Goal: Transaction & Acquisition: Book appointment/travel/reservation

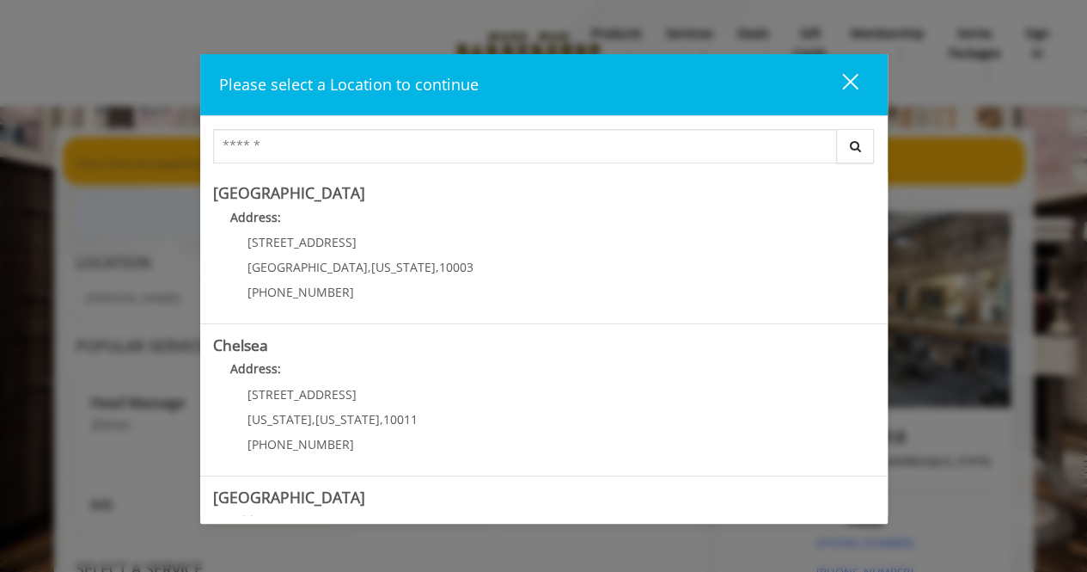
click at [849, 88] on div "close" at bounding box center [840, 85] width 34 height 26
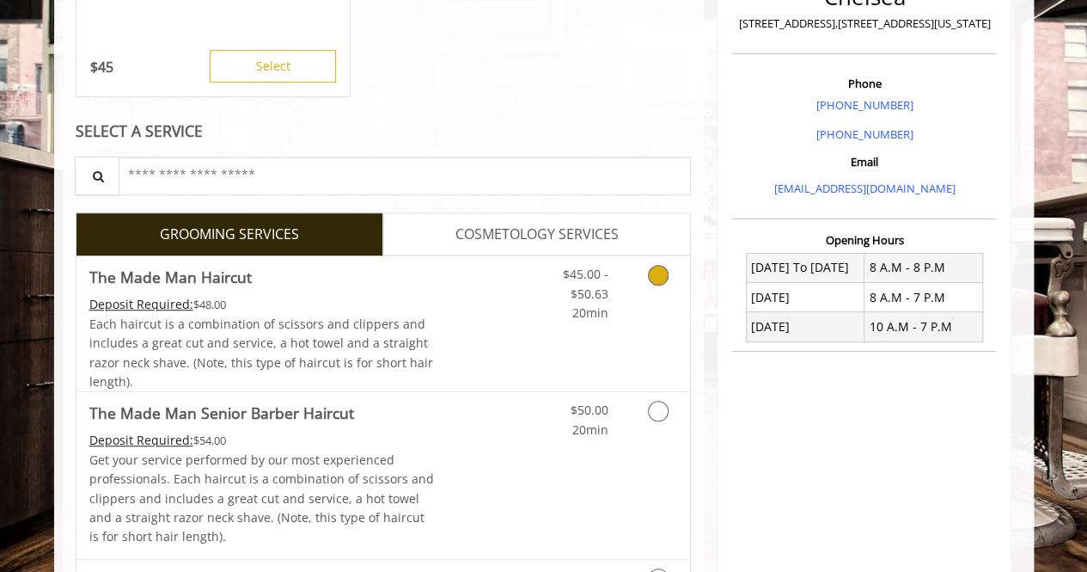
scroll to position [438, 0]
click at [640, 280] on link "Grooming services" at bounding box center [656, 288] width 44 height 66
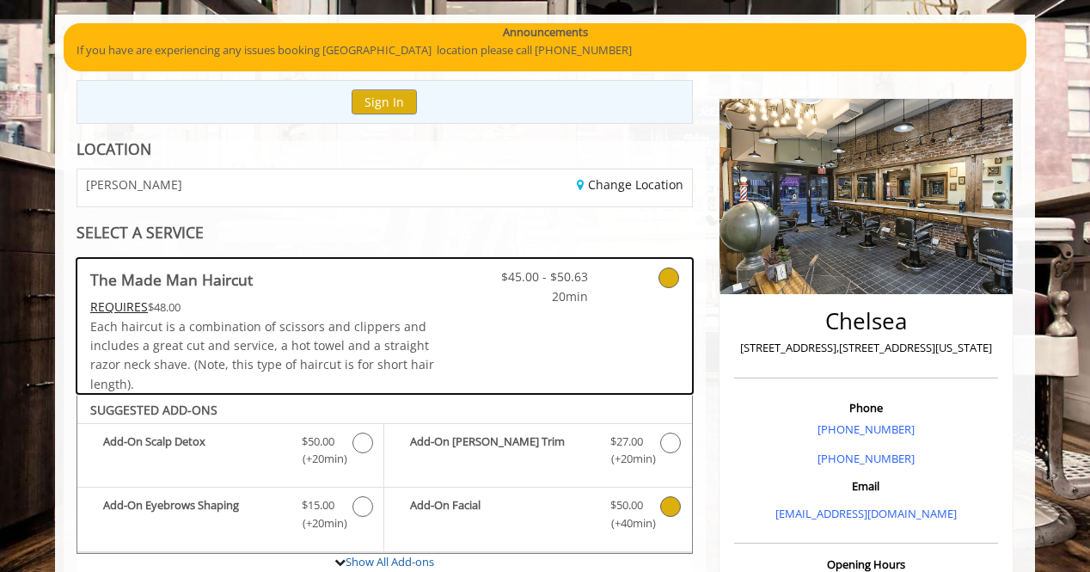
scroll to position [111, 0]
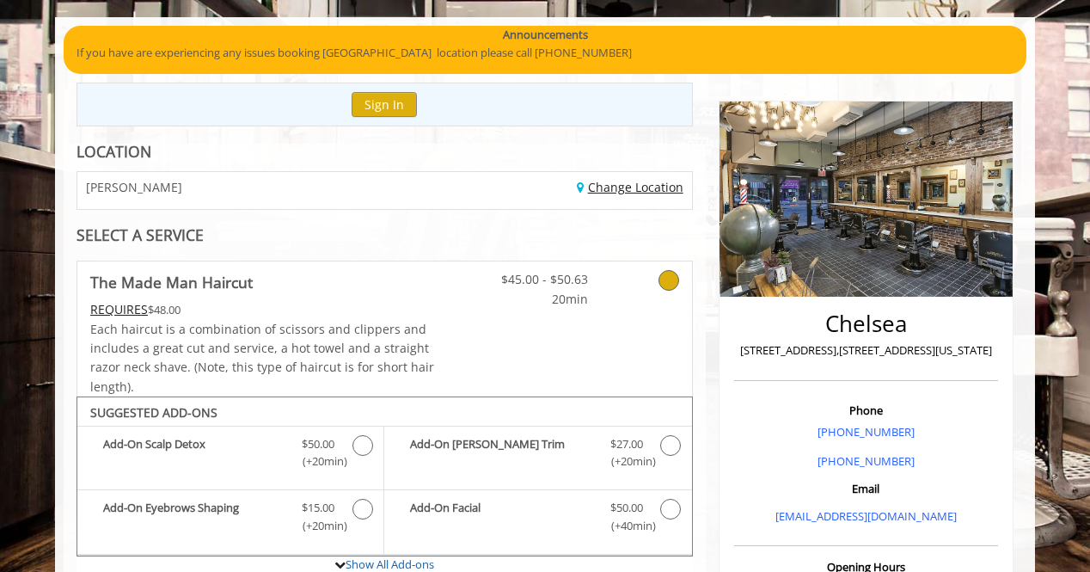
click at [622, 188] on link "Change Location" at bounding box center [630, 187] width 107 height 16
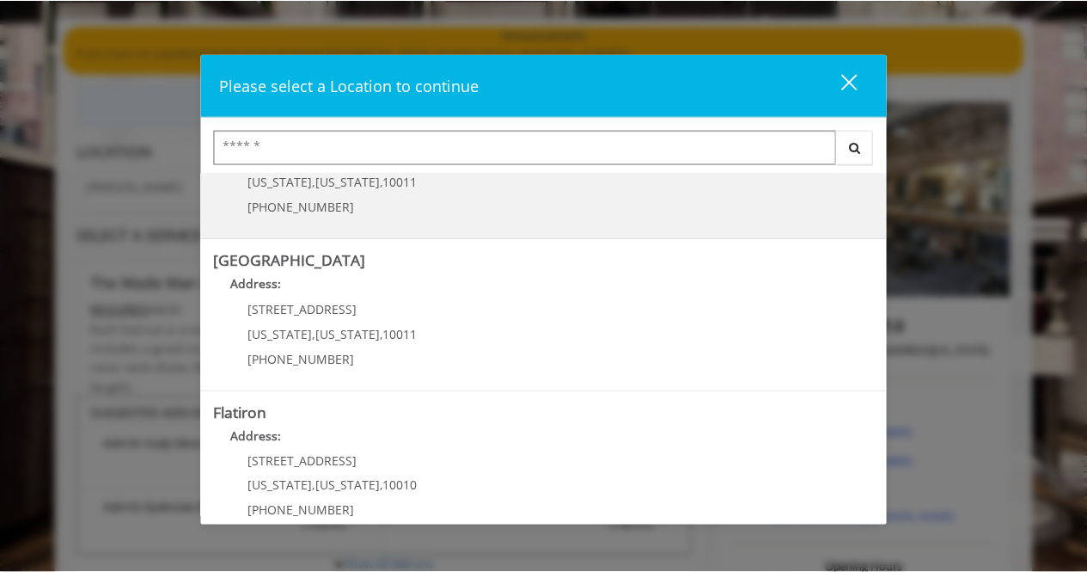
scroll to position [349, 0]
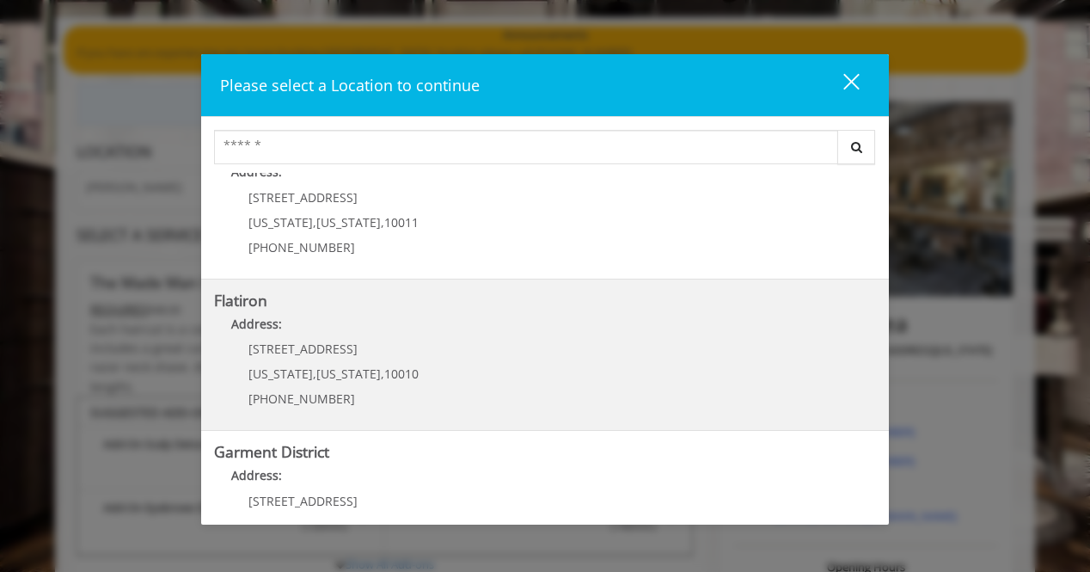
click at [445, 352] on "Flatiron Address: 10 E 23rd St New York , New York , 10010 (917) 475-1765" at bounding box center [545, 354] width 662 height 125
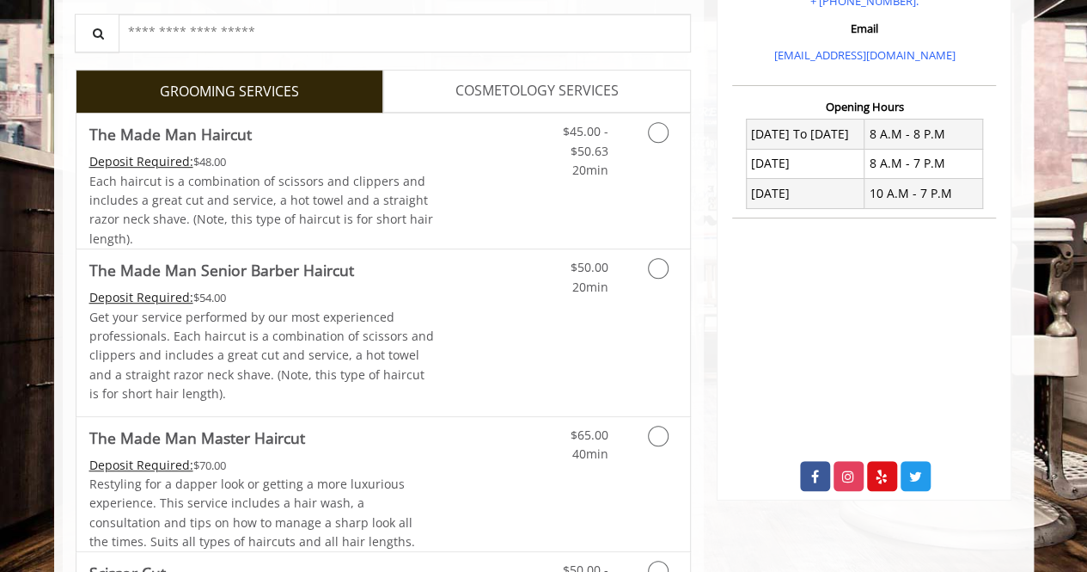
scroll to position [358, 0]
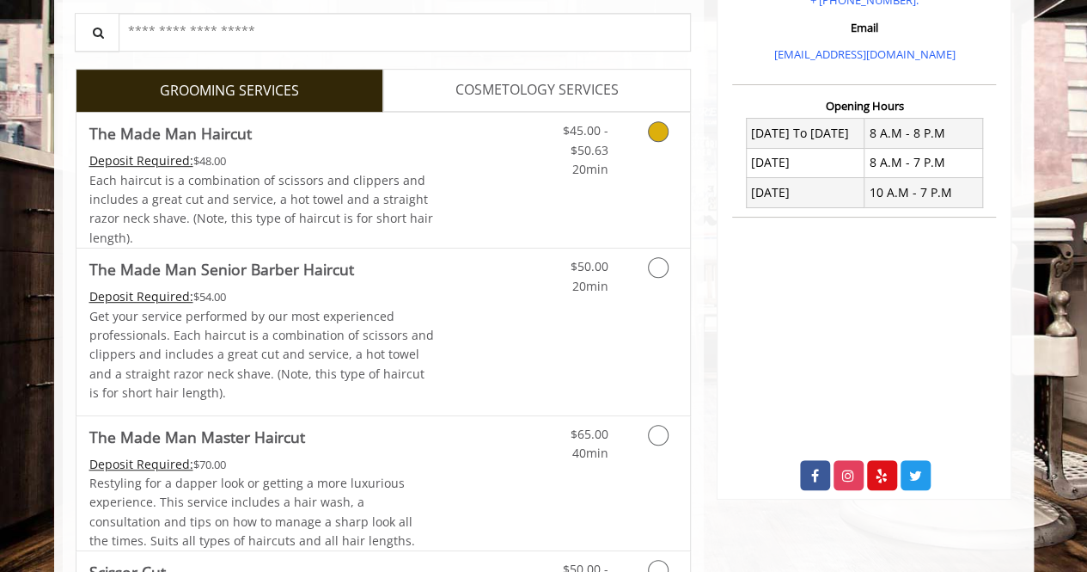
click at [619, 154] on div "$45.00 - $50.63 20min" at bounding box center [571, 146] width 97 height 66
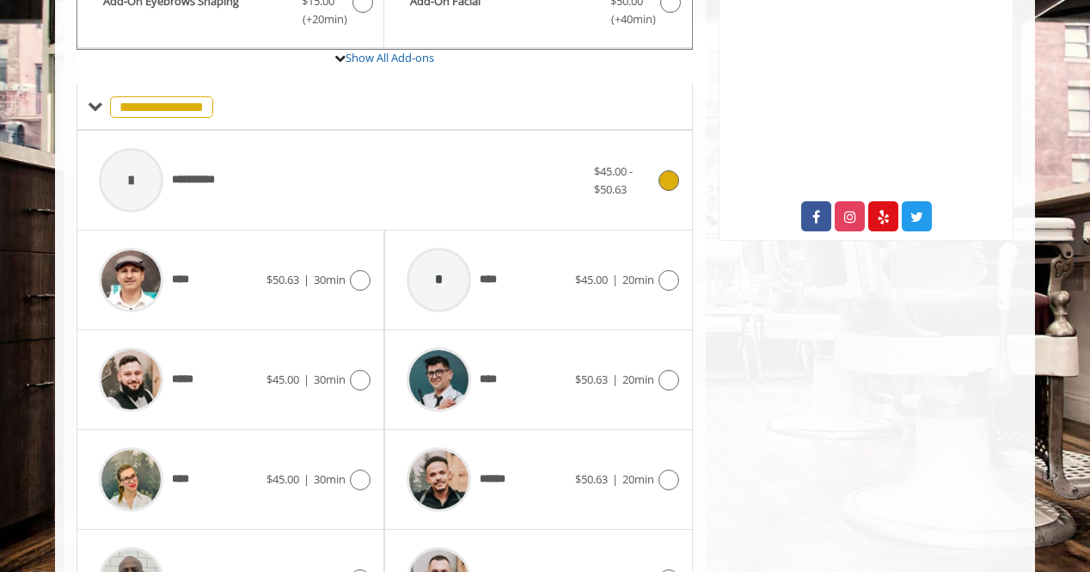
scroll to position [619, 0]
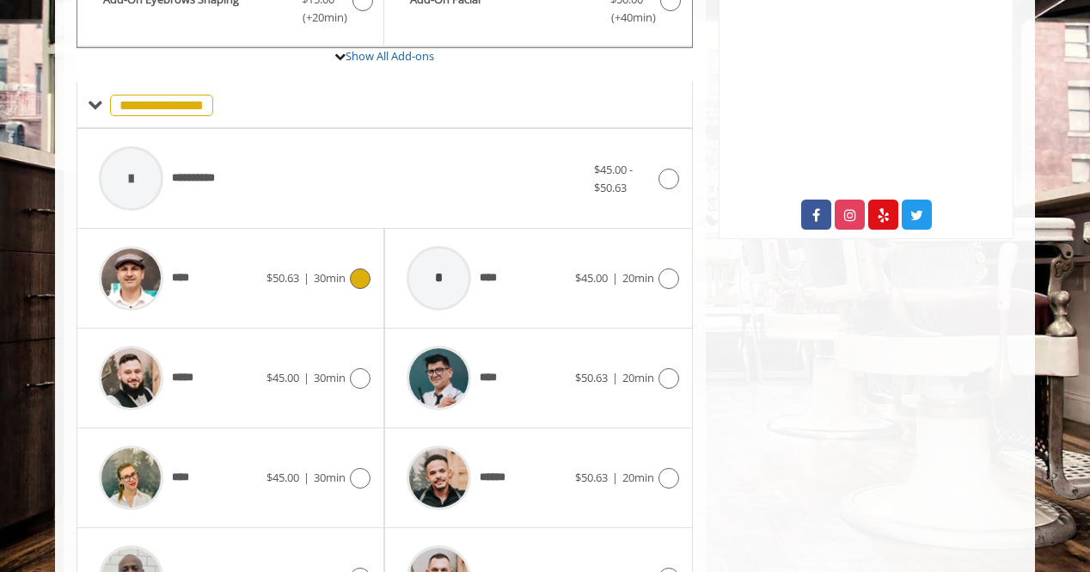
click at [139, 267] on img at bounding box center [131, 278] width 64 height 64
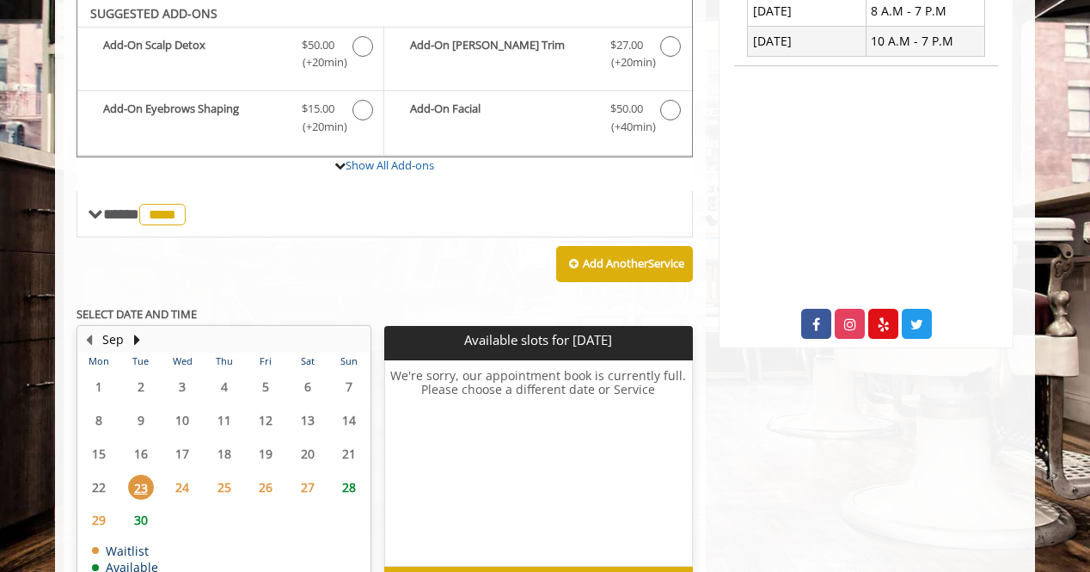
scroll to position [505, 0]
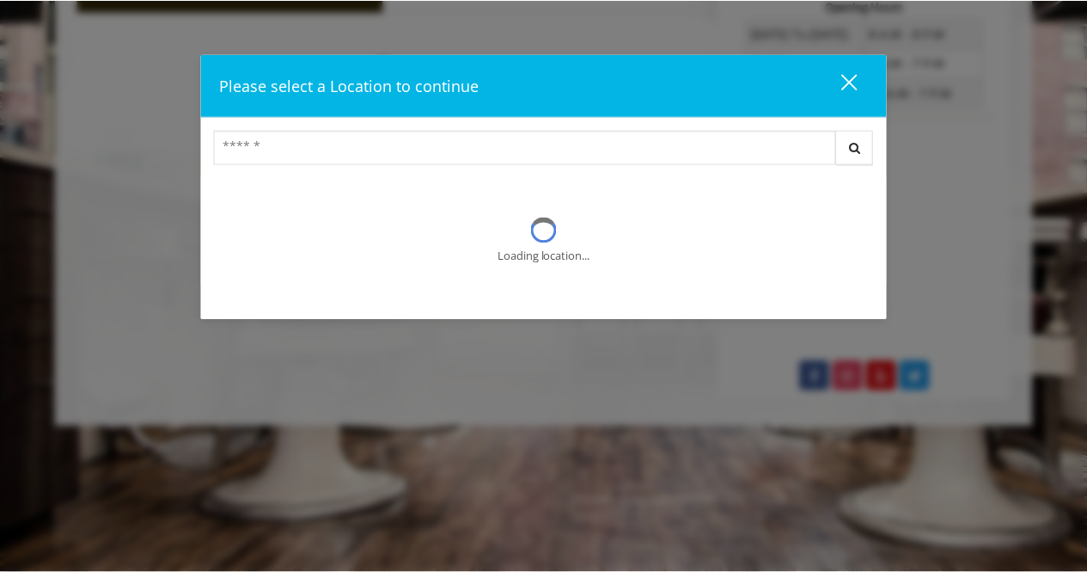
scroll to position [111, 0]
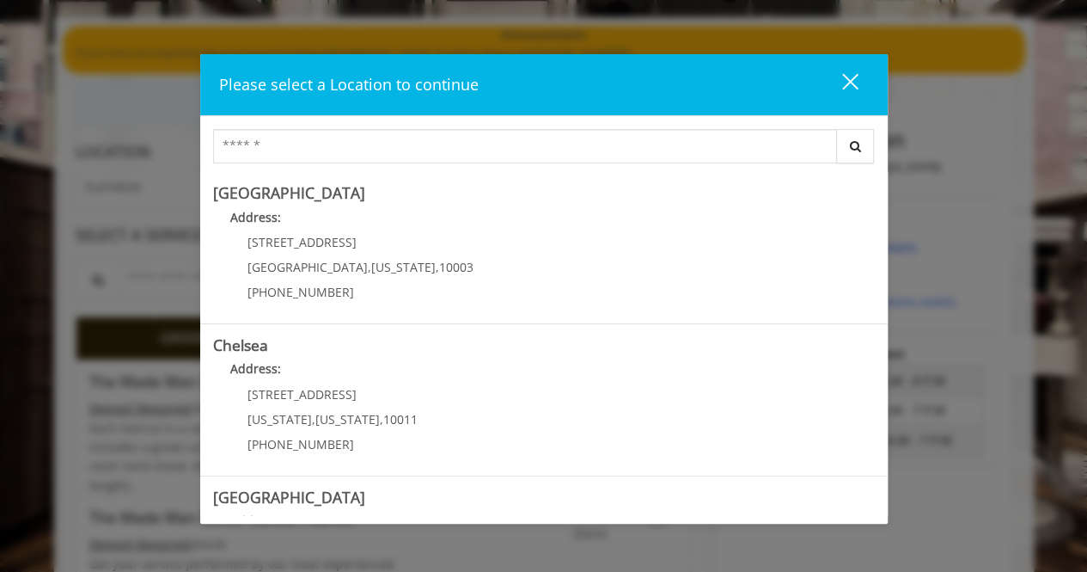
click at [851, 80] on div "close dialog" at bounding box center [850, 81] width 16 height 16
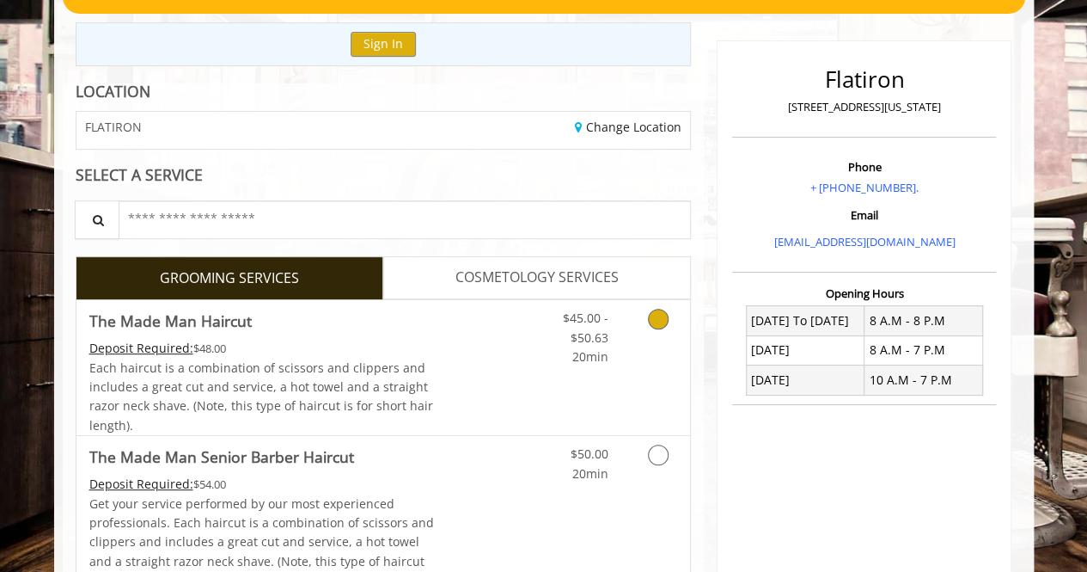
click at [659, 305] on link "Grooming services" at bounding box center [656, 333] width 44 height 66
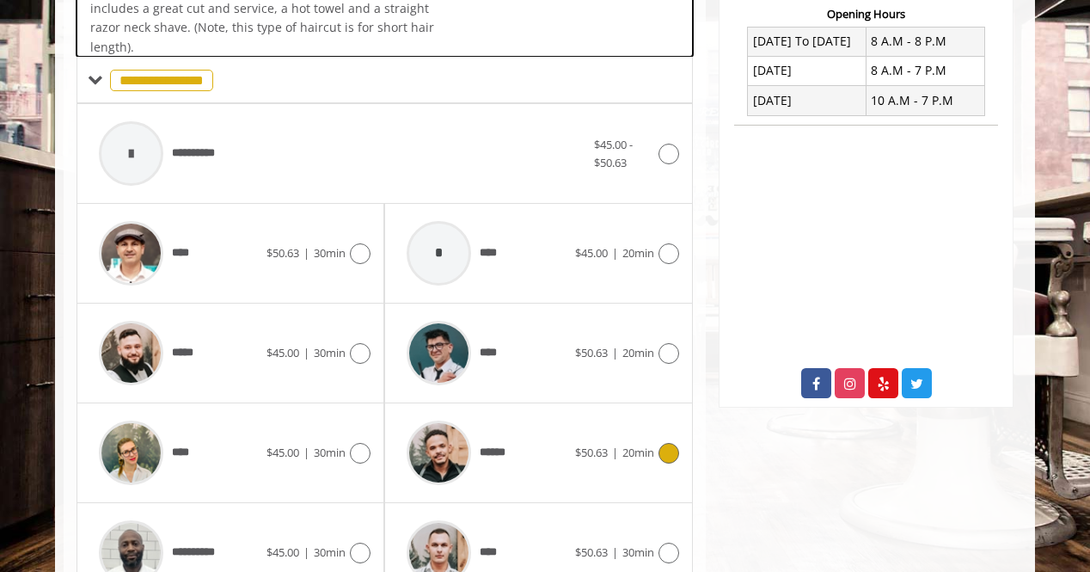
scroll to position [505, 0]
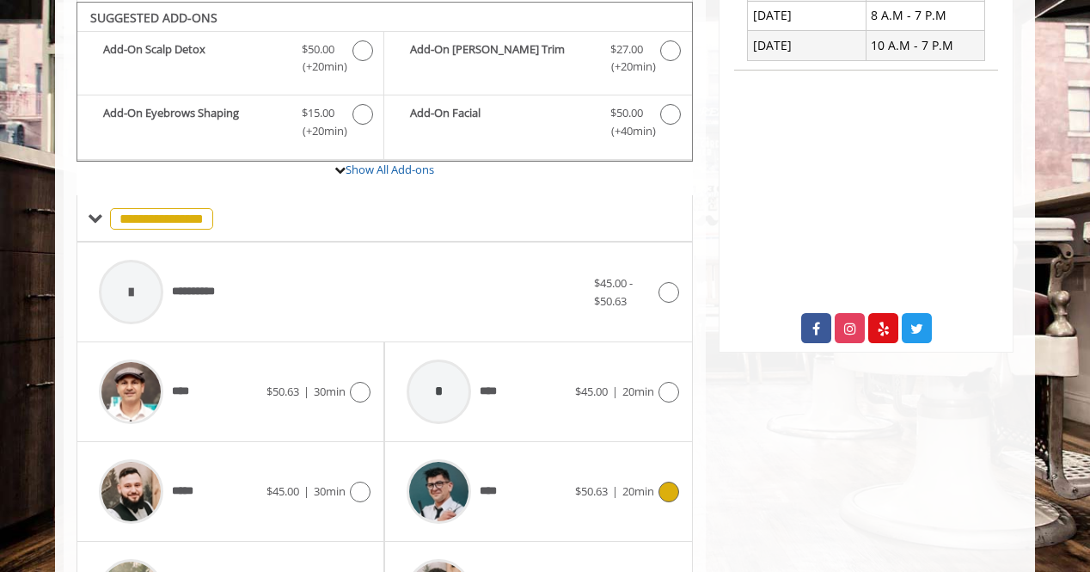
click at [665, 486] on icon at bounding box center [668, 491] width 21 height 21
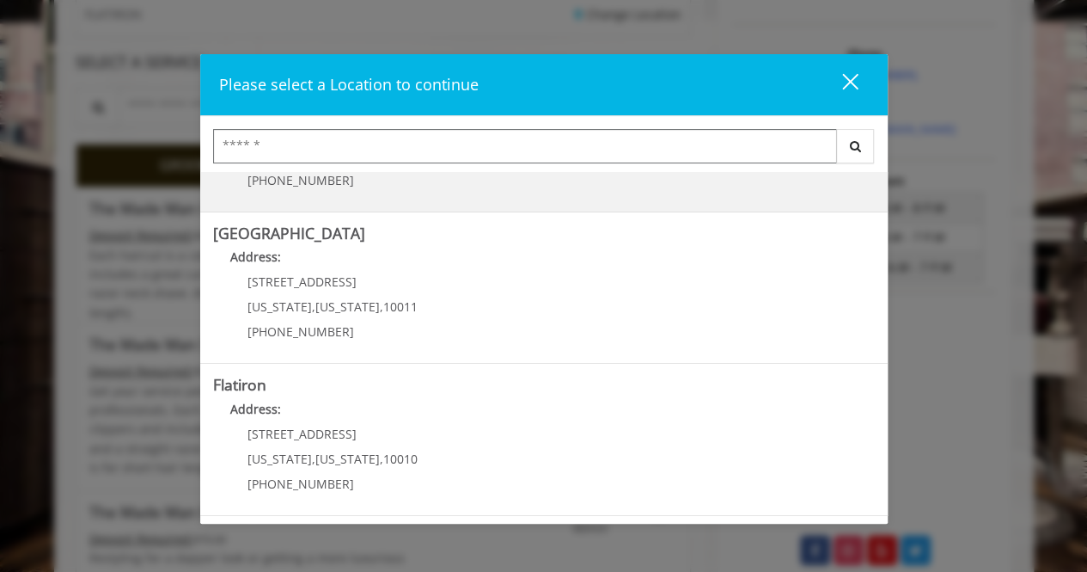
scroll to position [270, 0]
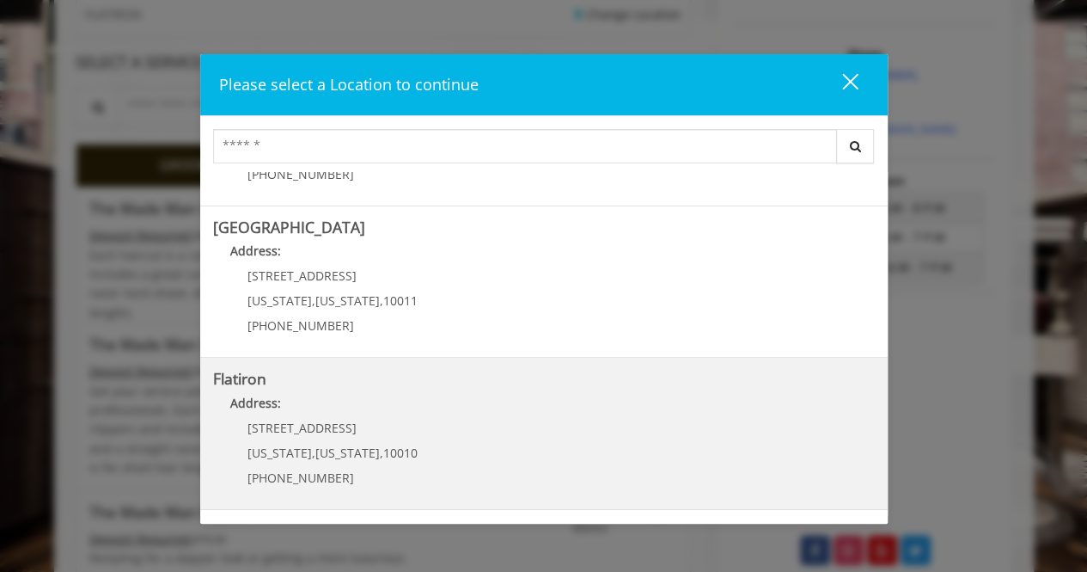
click at [343, 438] on div "[STREET_ADDRESS][US_STATE][US_STATE] (917) 475-1765" at bounding box center [319, 458] width 213 height 75
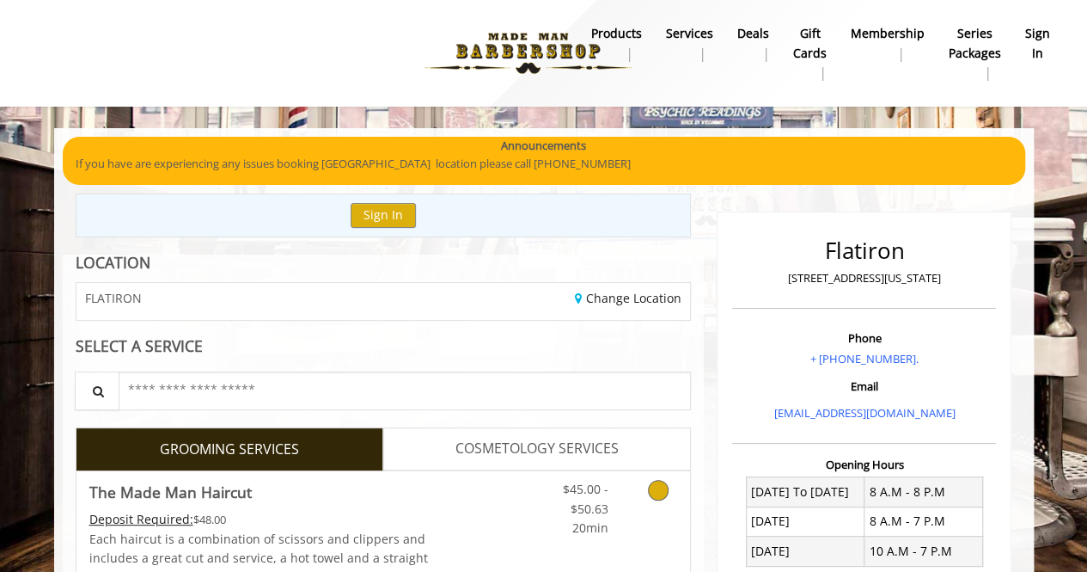
click at [660, 493] on icon "Grooming services" at bounding box center [658, 490] width 21 height 21
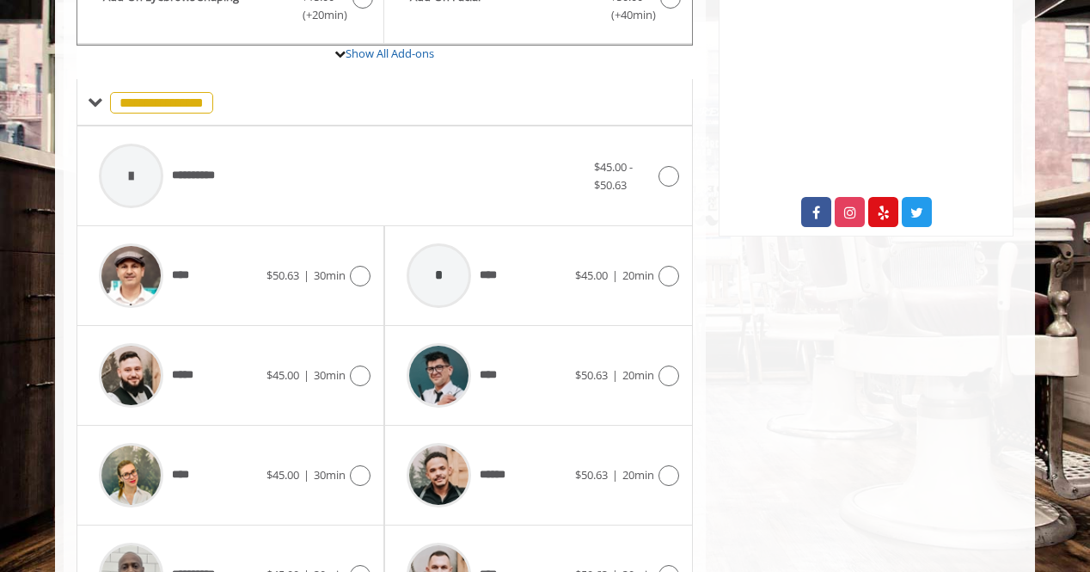
scroll to position [621, 0]
click at [291, 368] on span "$45.00" at bounding box center [282, 375] width 33 height 15
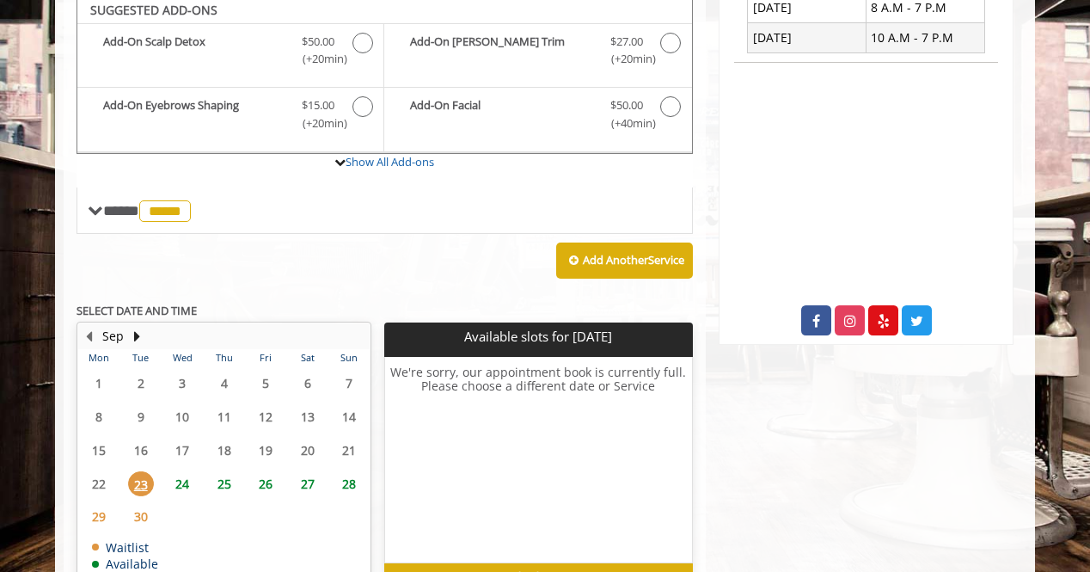
scroll to position [505, 0]
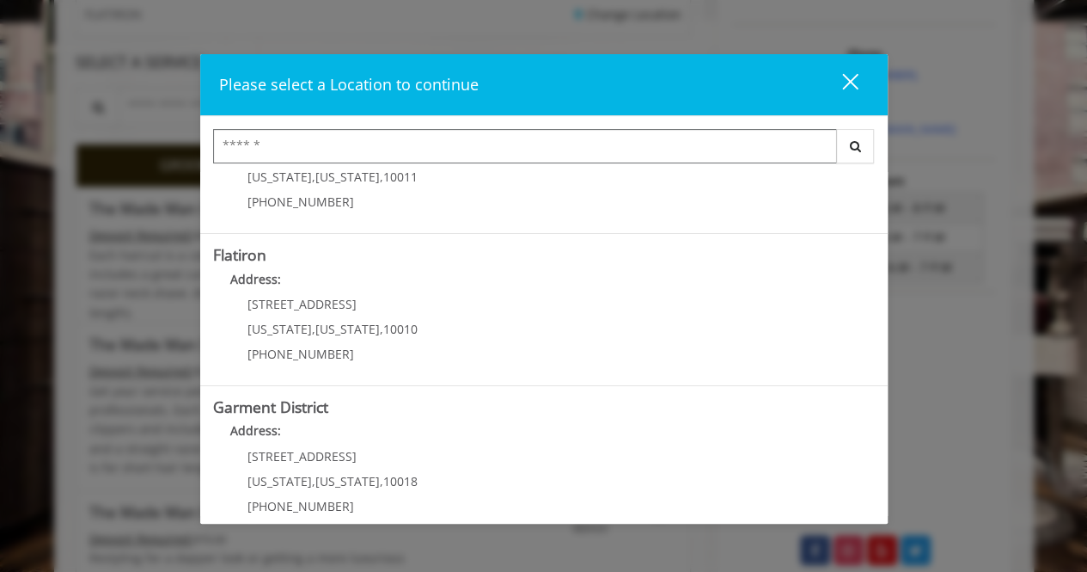
scroll to position [395, 0]
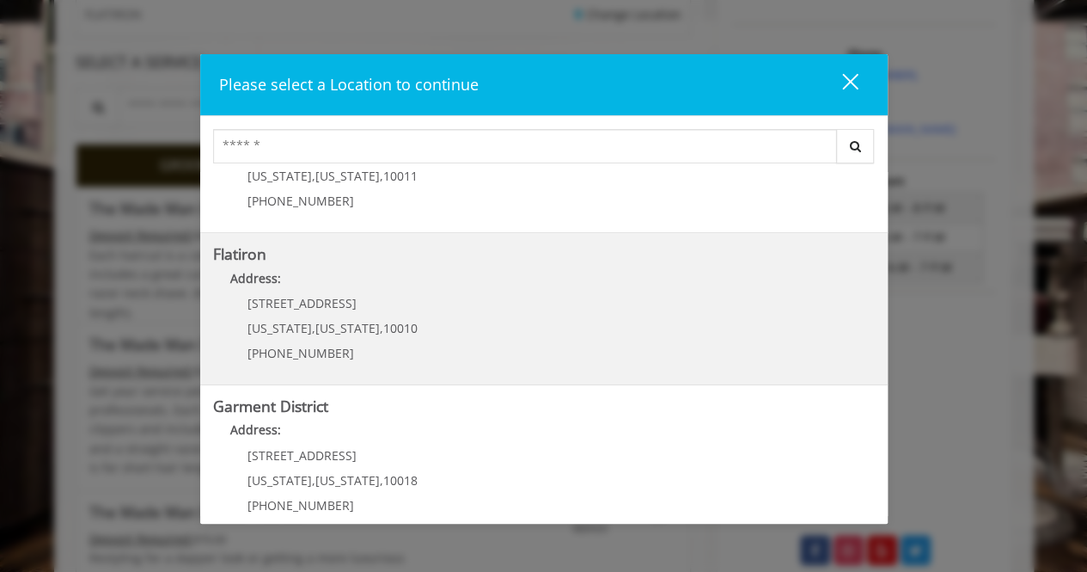
click at [428, 319] on "Flatiron Address: 10 E 23rd St New York , New York , 10010 (917) 475-1765" at bounding box center [544, 308] width 662 height 125
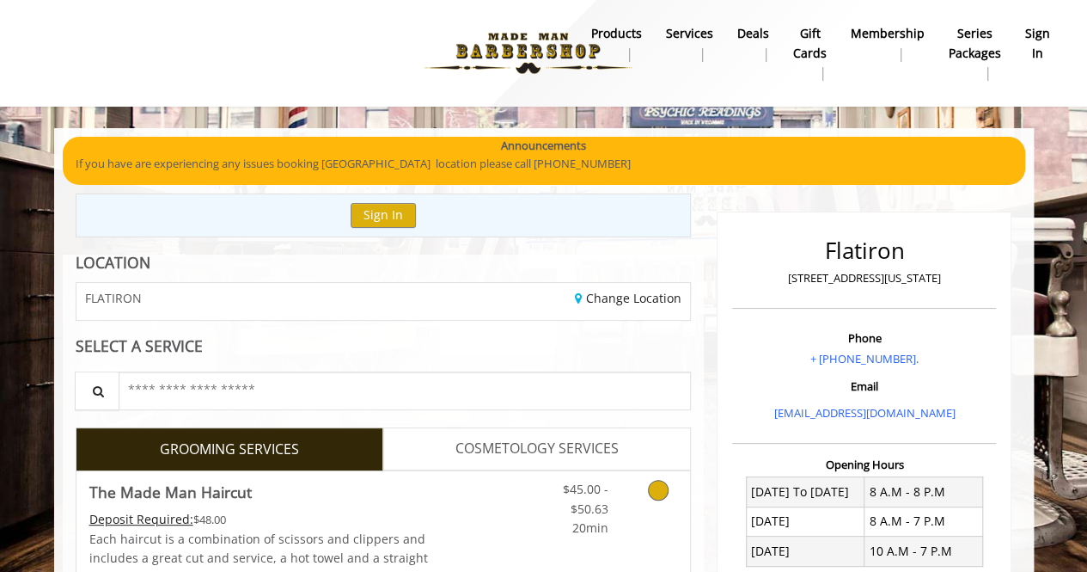
click at [658, 480] on icon "Grooming services" at bounding box center [658, 490] width 21 height 21
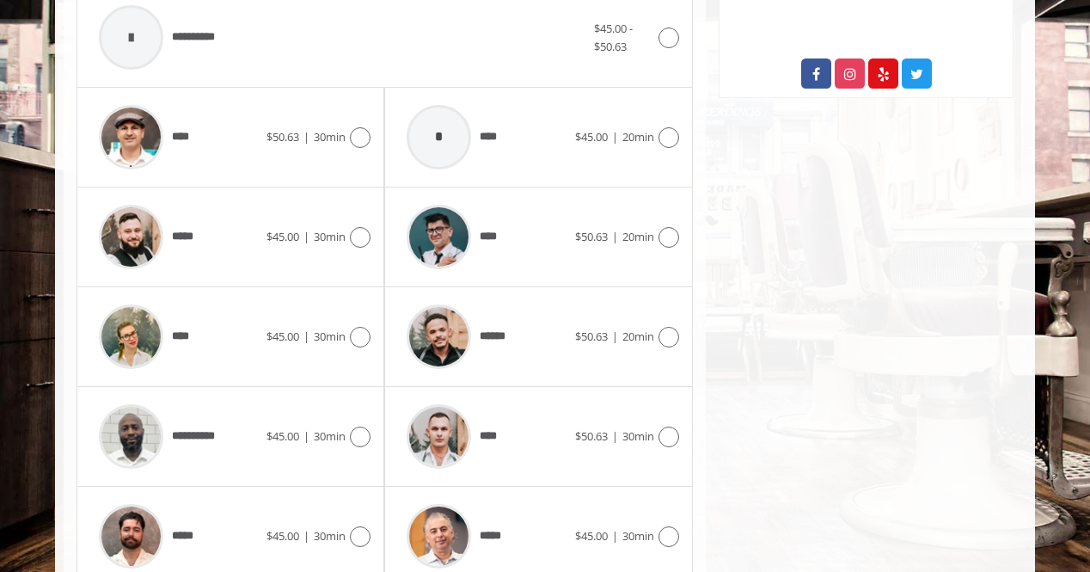
scroll to position [829, 0]
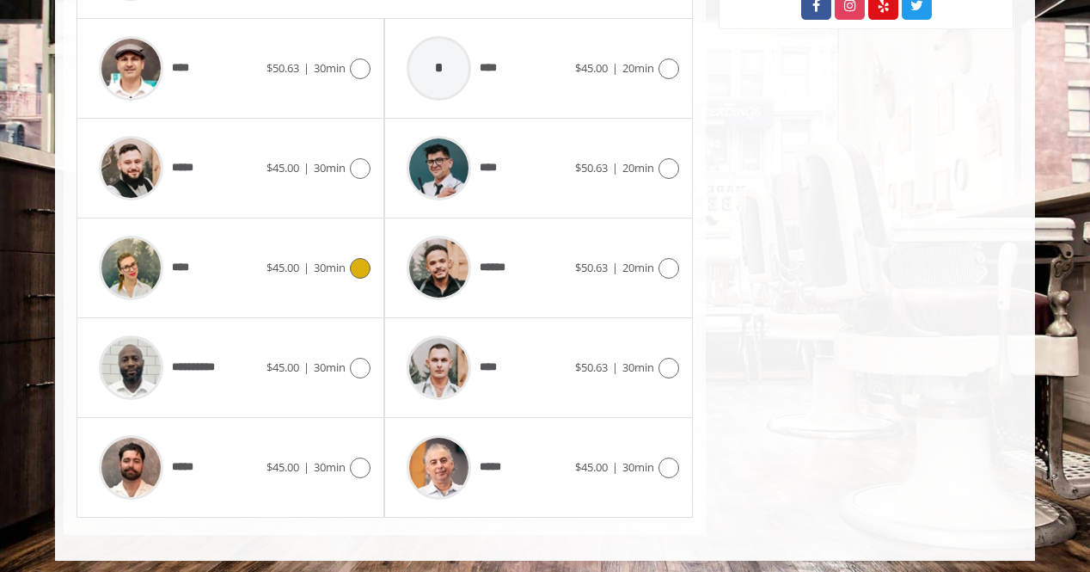
click at [349, 262] on div at bounding box center [358, 268] width 25 height 21
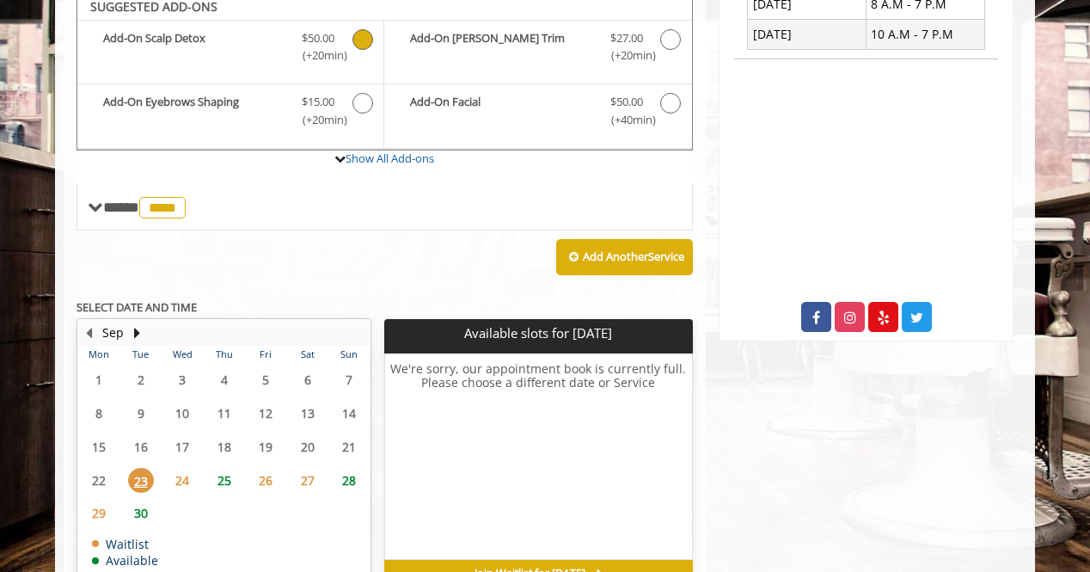
scroll to position [505, 0]
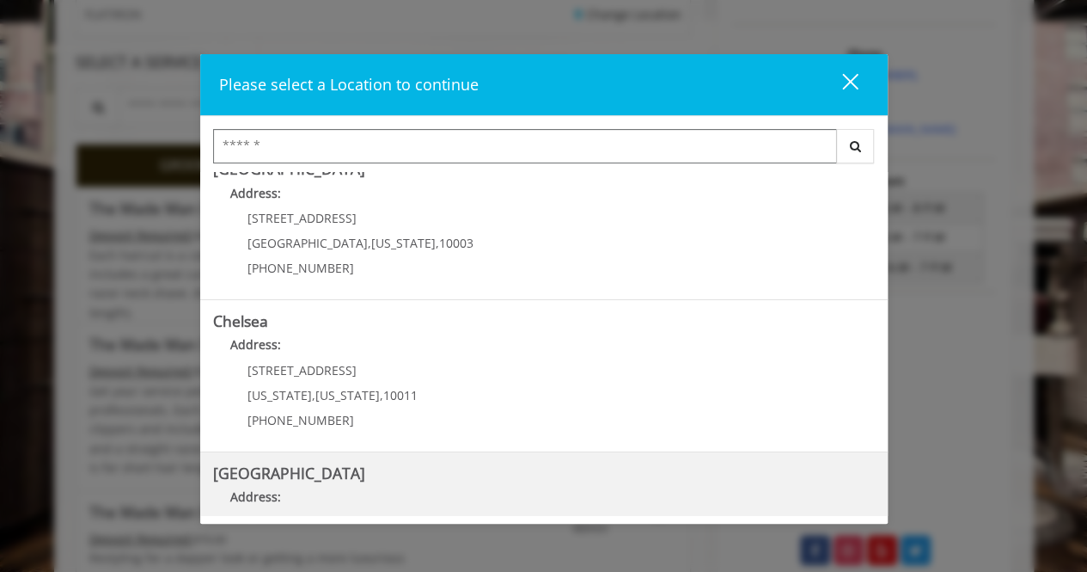
scroll to position [22, 0]
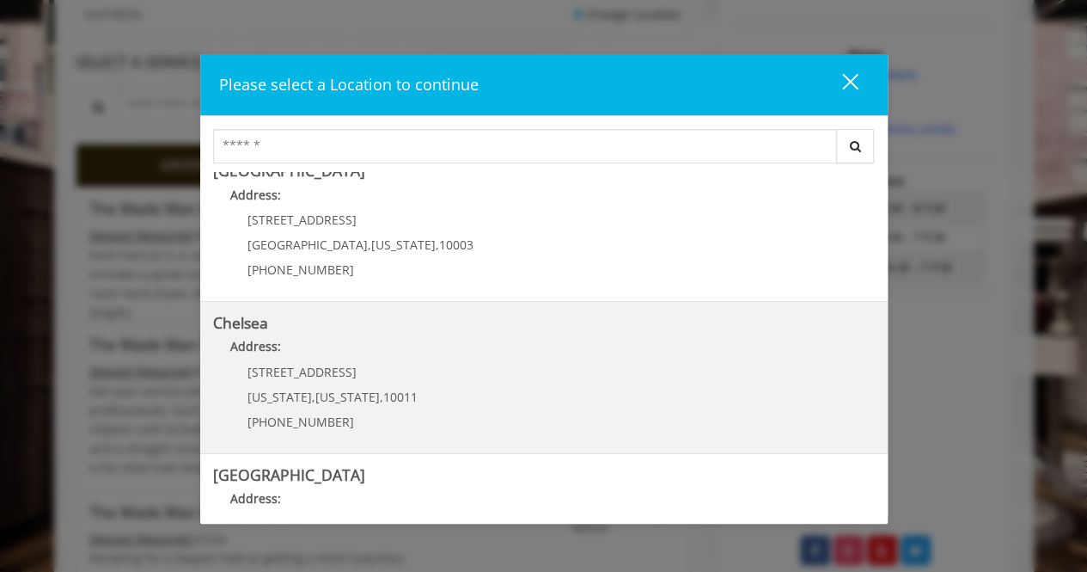
click at [462, 364] on link "Chelsea Address: [STREET_ADDRESS][US_STATE][US_STATE] (917) 639-3902" at bounding box center [544, 377] width 662 height 125
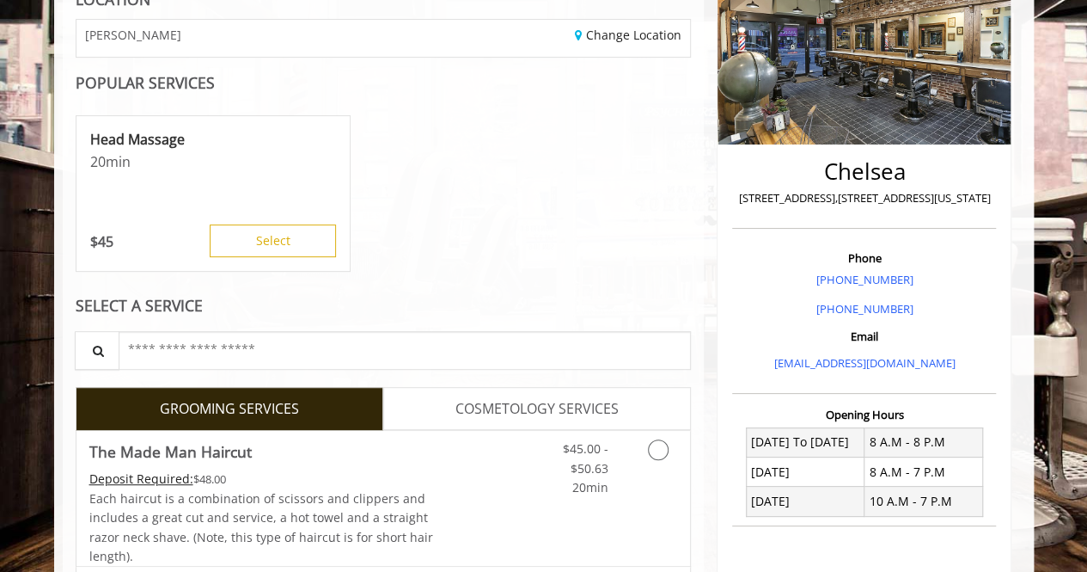
scroll to position [270, 0]
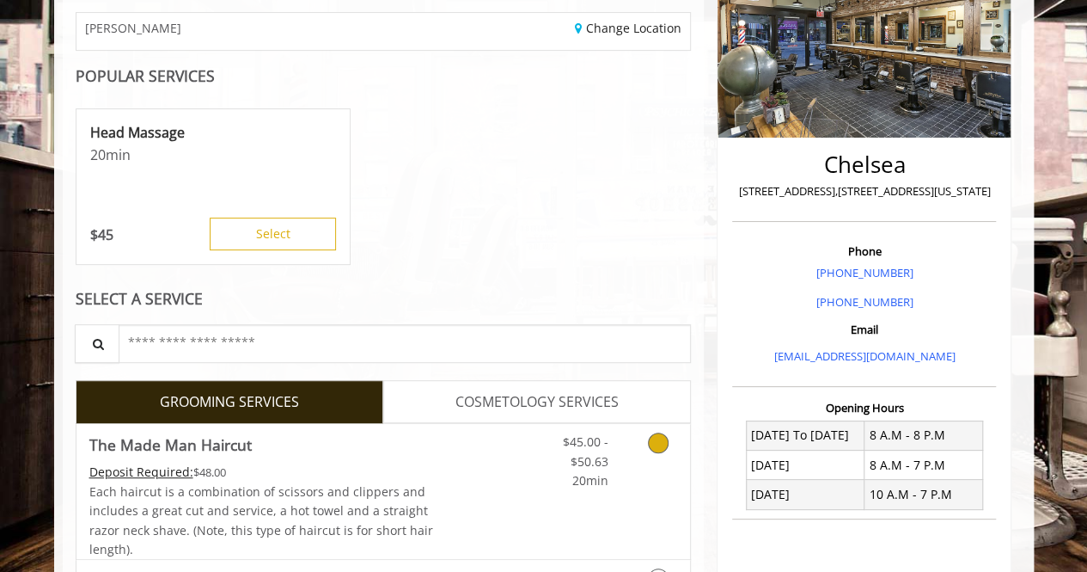
click at [647, 435] on link "Grooming services" at bounding box center [656, 457] width 44 height 66
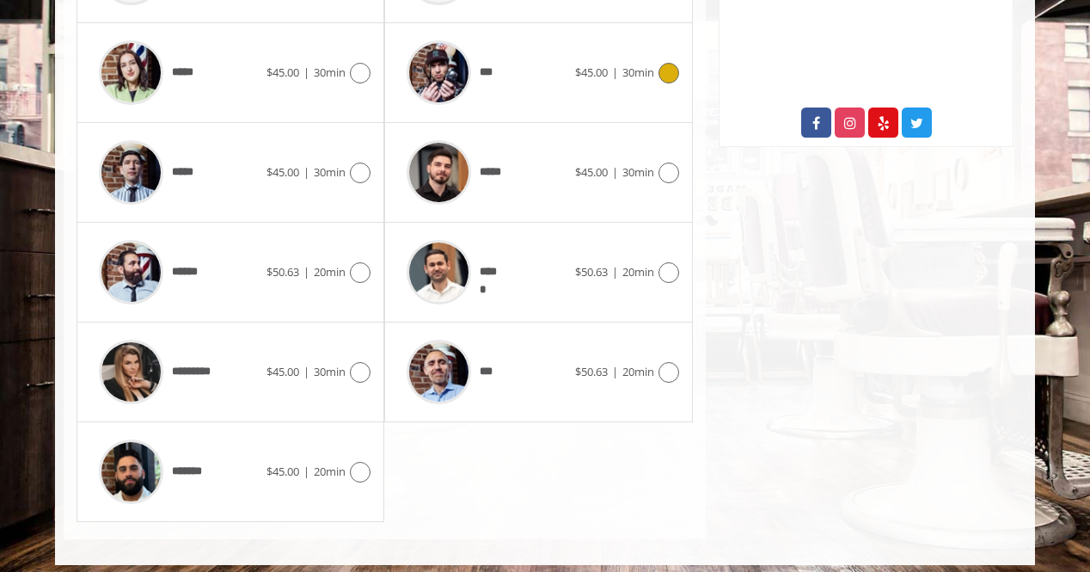
scroll to position [927, 0]
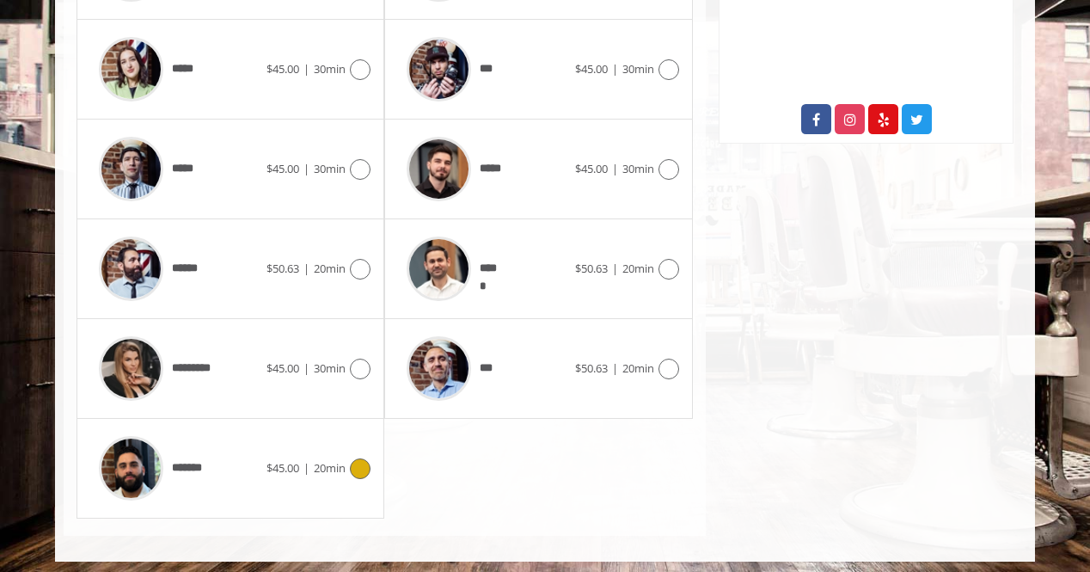
click at [360, 459] on icon at bounding box center [360, 468] width 21 height 21
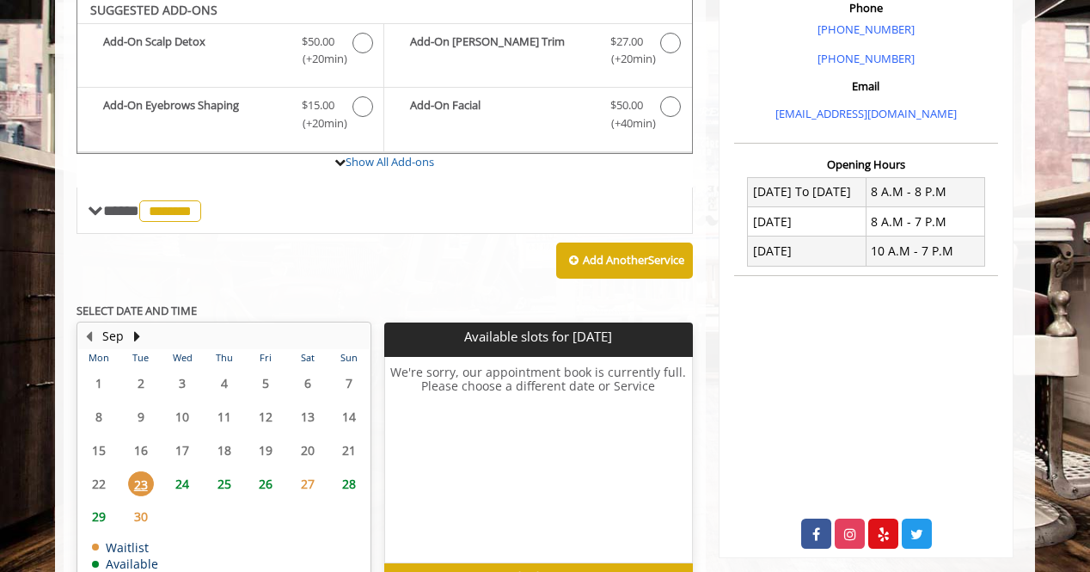
scroll to position [505, 0]
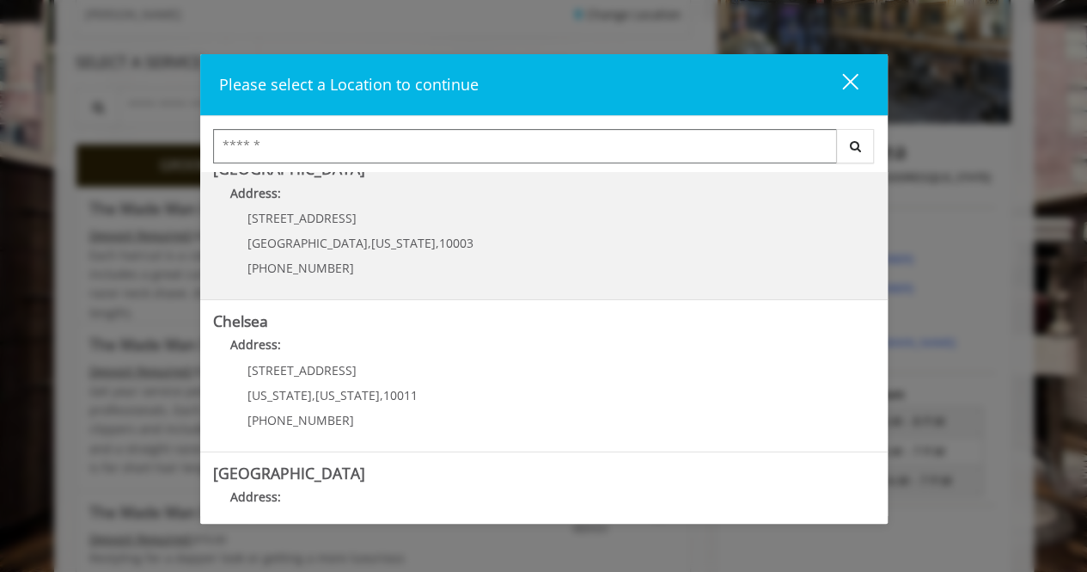
scroll to position [17, 0]
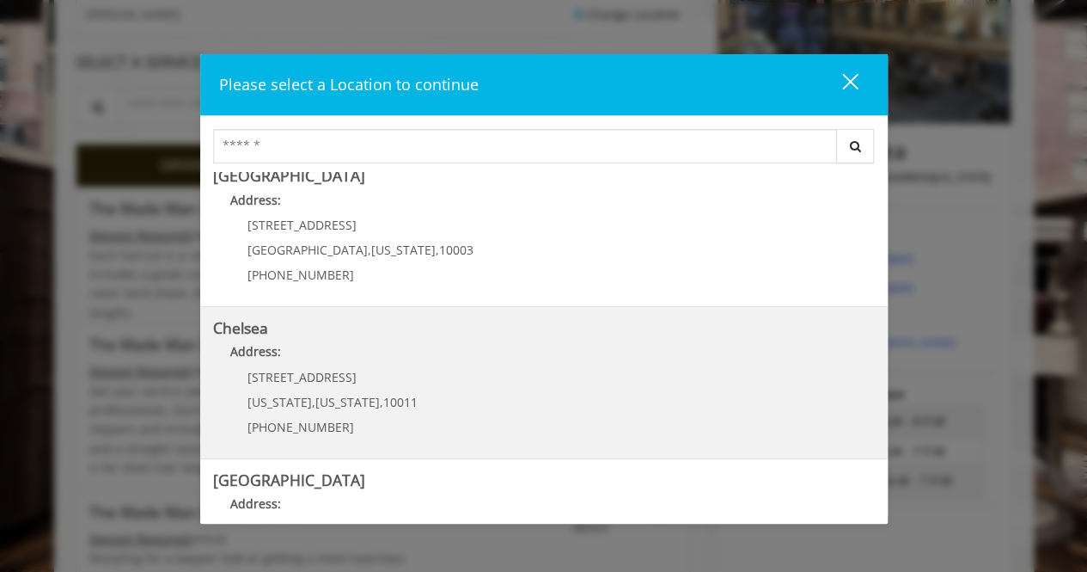
click at [405, 369] on p "Address:" at bounding box center [544, 356] width 662 height 28
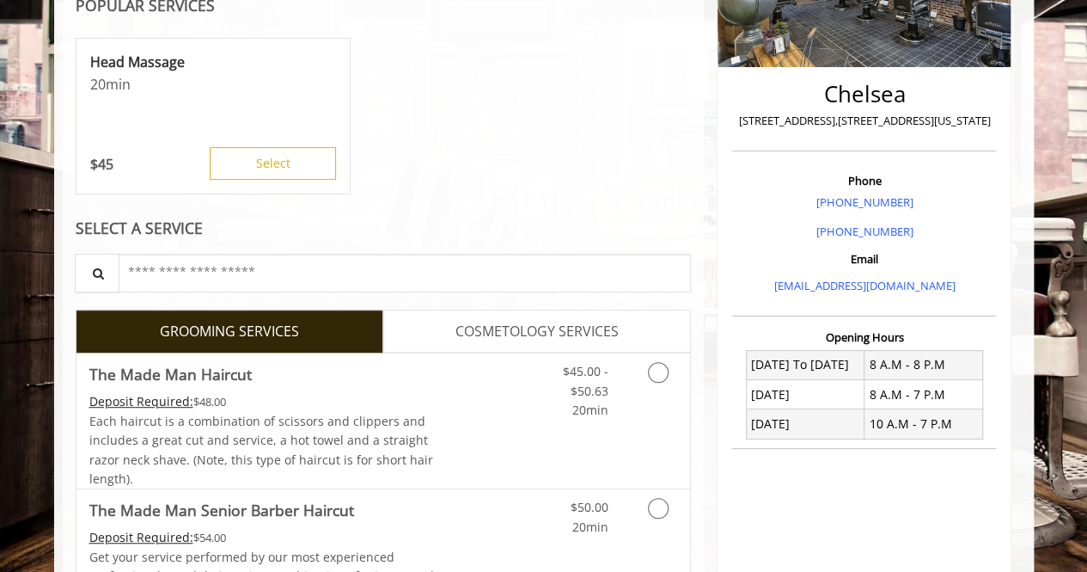
scroll to position [348, 0]
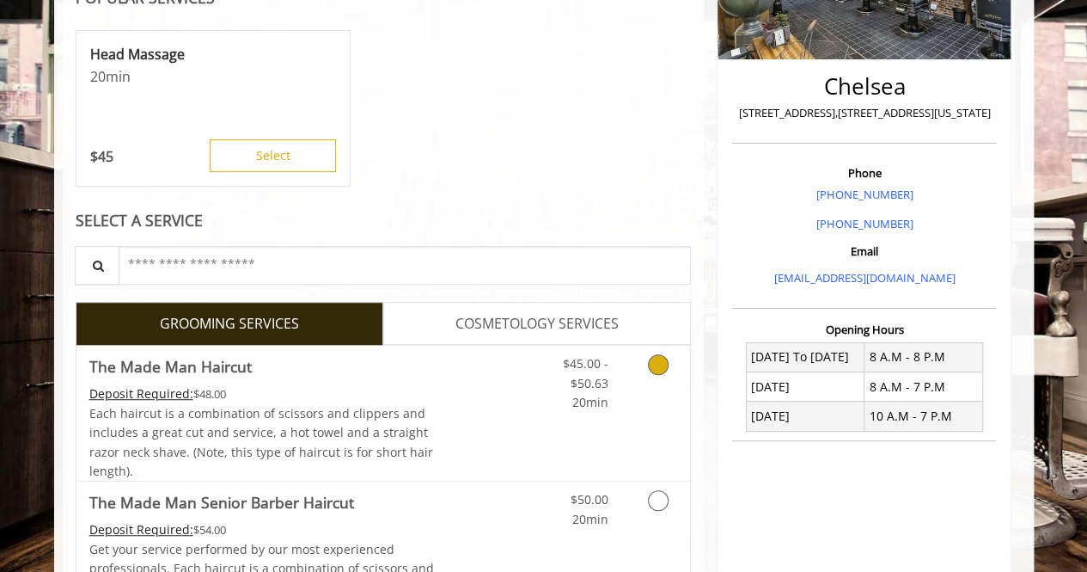
click at [635, 372] on link "Grooming services" at bounding box center [656, 379] width 44 height 66
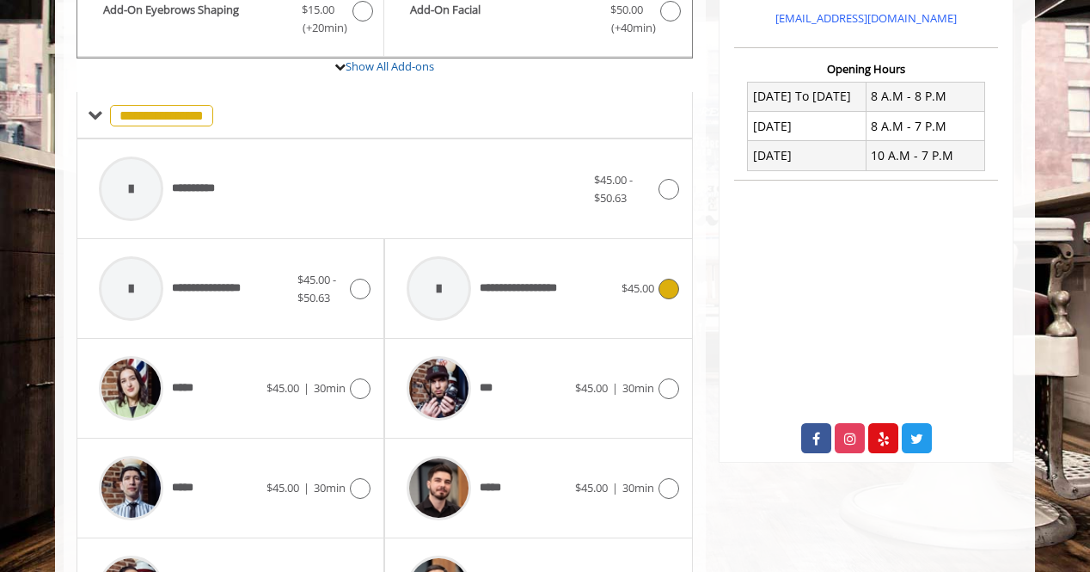
scroll to position [614, 0]
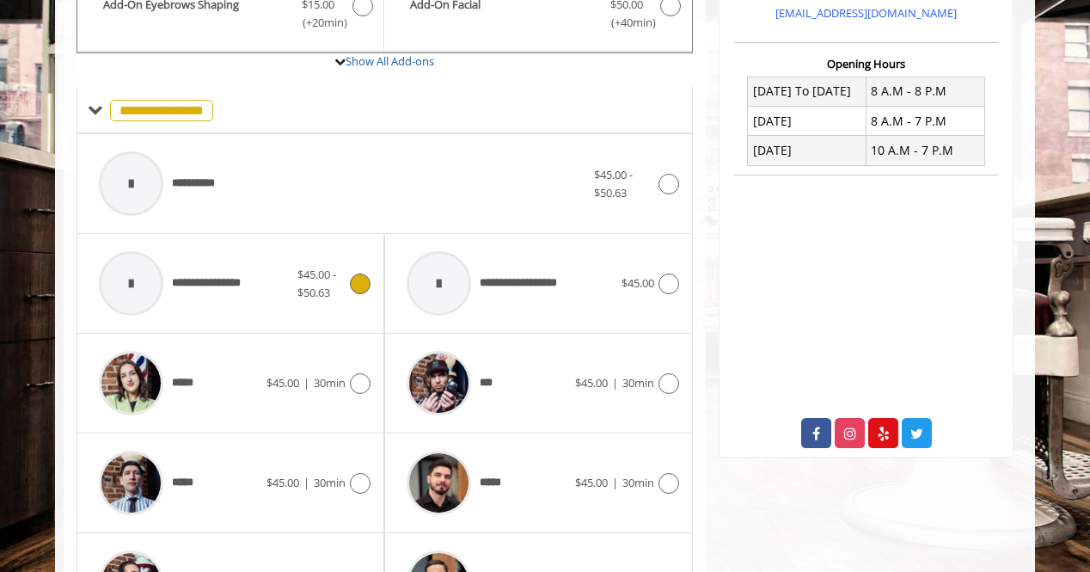
click at [363, 283] on icon at bounding box center [360, 283] width 21 height 21
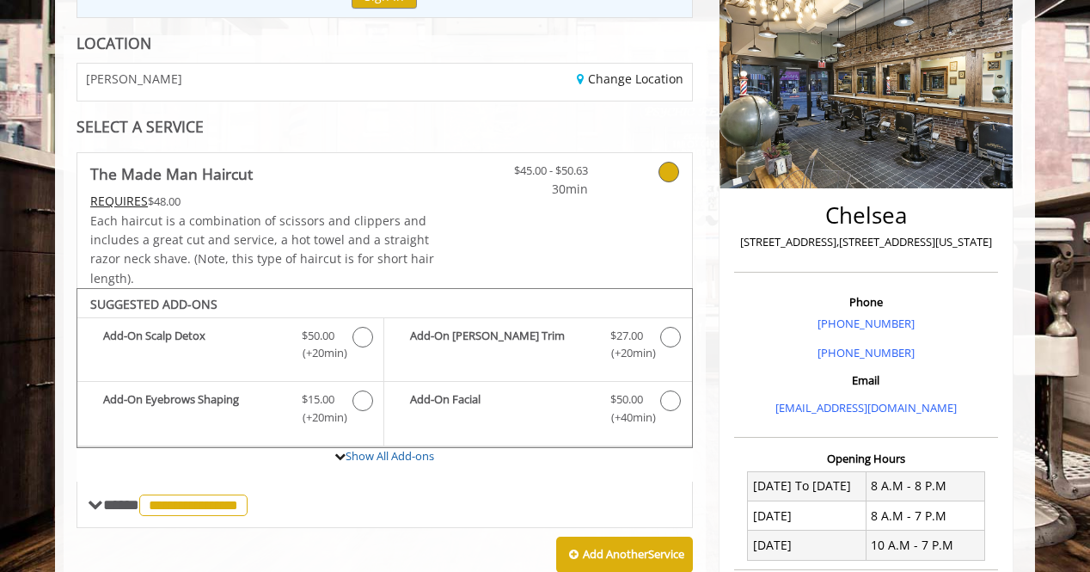
scroll to position [202, 0]
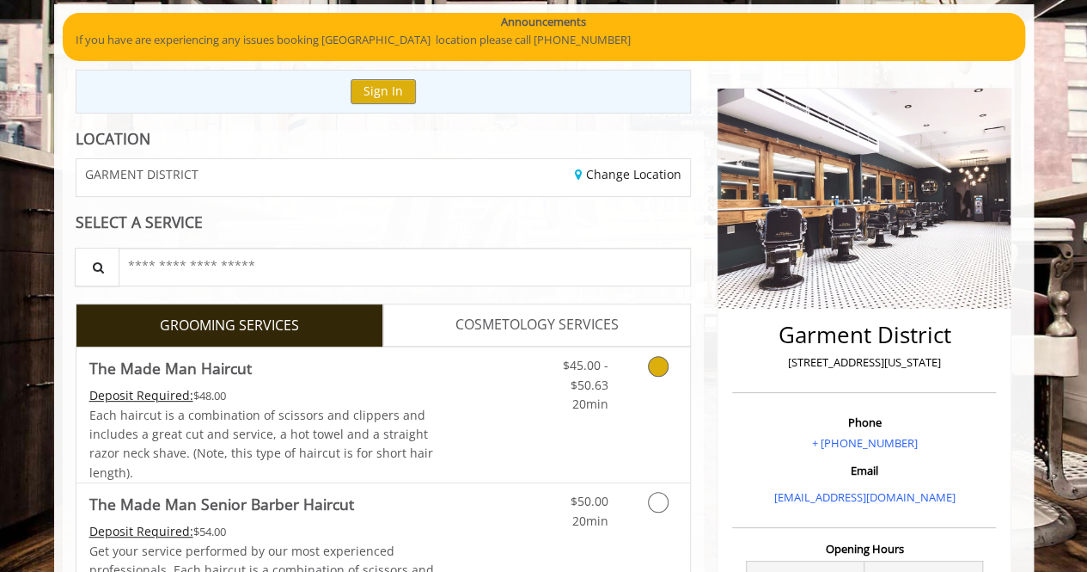
click at [645, 372] on link "Grooming services" at bounding box center [656, 380] width 44 height 66
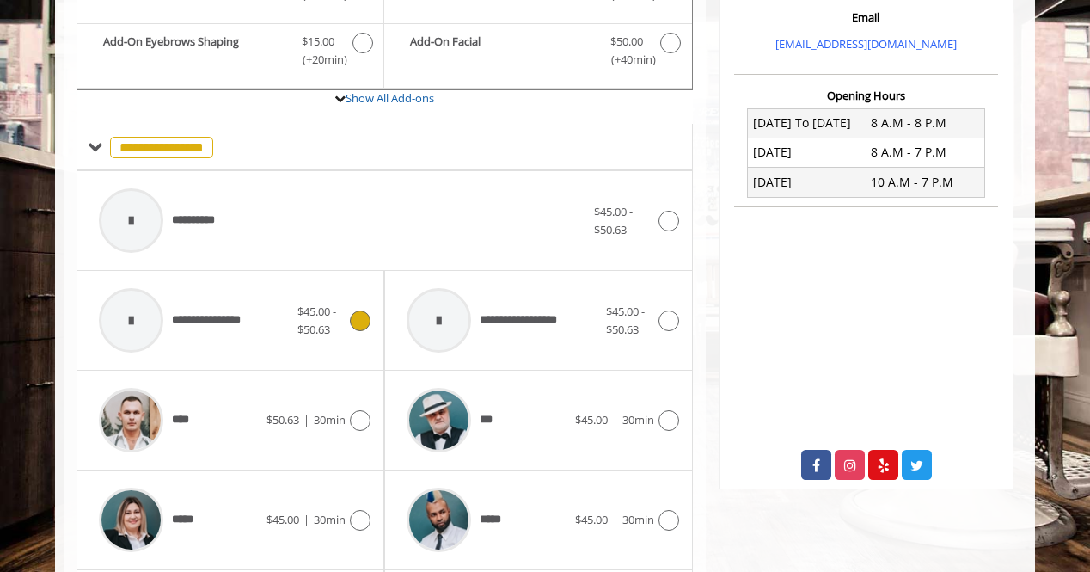
scroll to position [578, 0]
click at [364, 309] on icon at bounding box center [360, 319] width 21 height 21
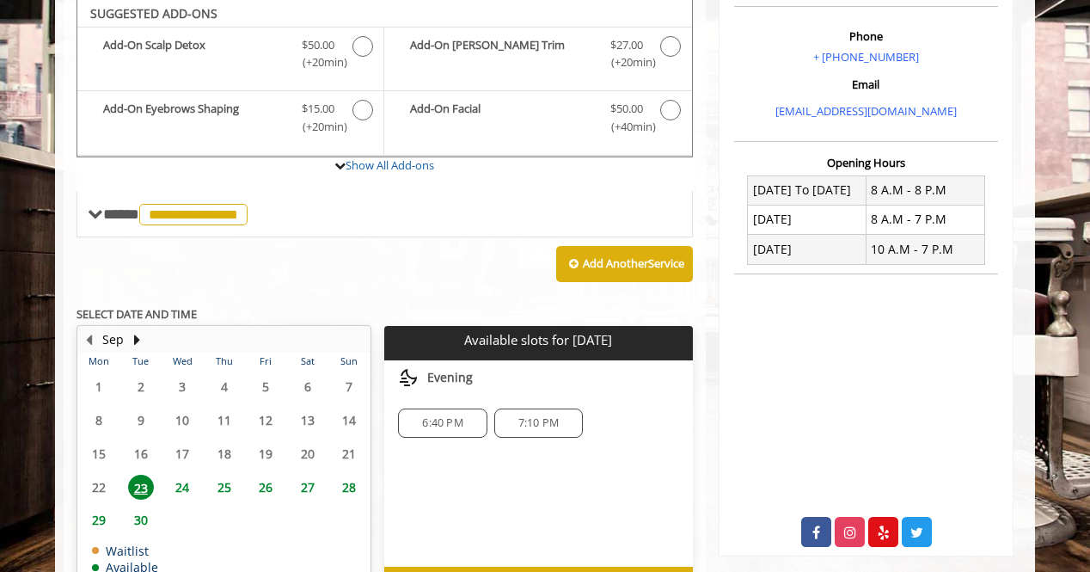
scroll to position [505, 0]
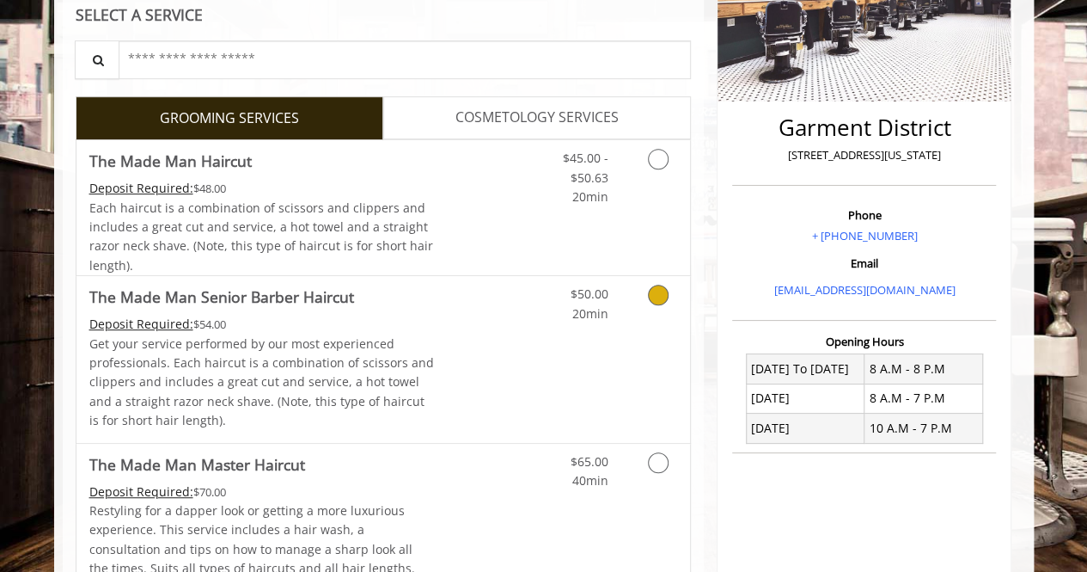
scroll to position [330, 0]
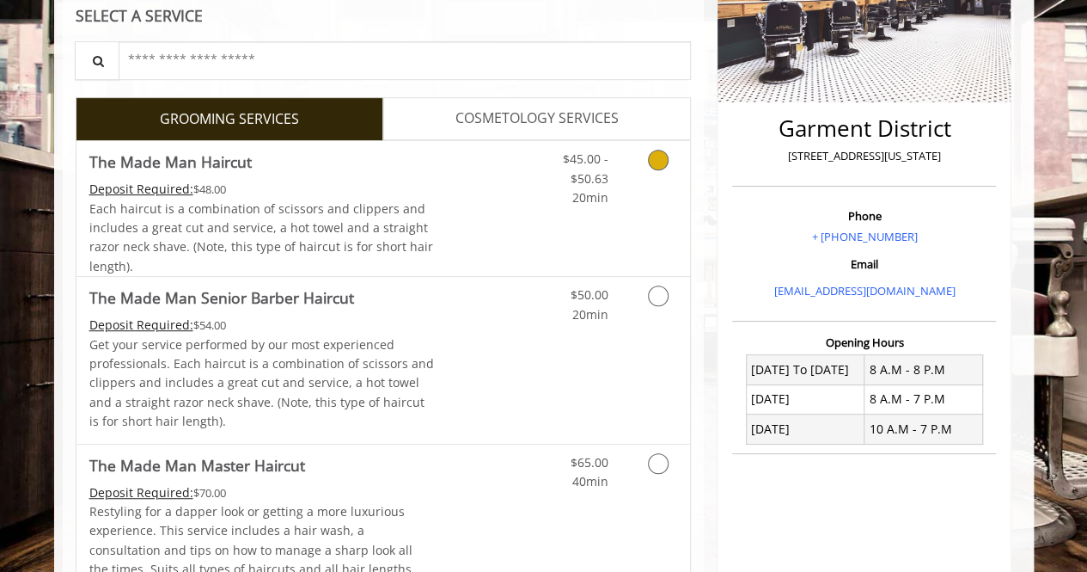
click at [670, 181] on link "Grooming services" at bounding box center [656, 174] width 44 height 66
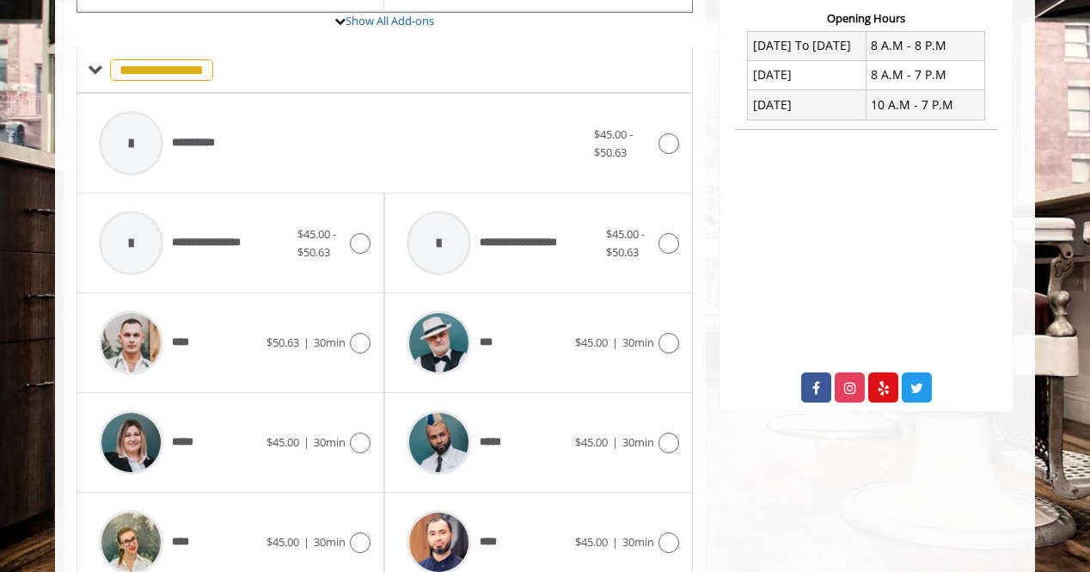
scroll to position [927, 0]
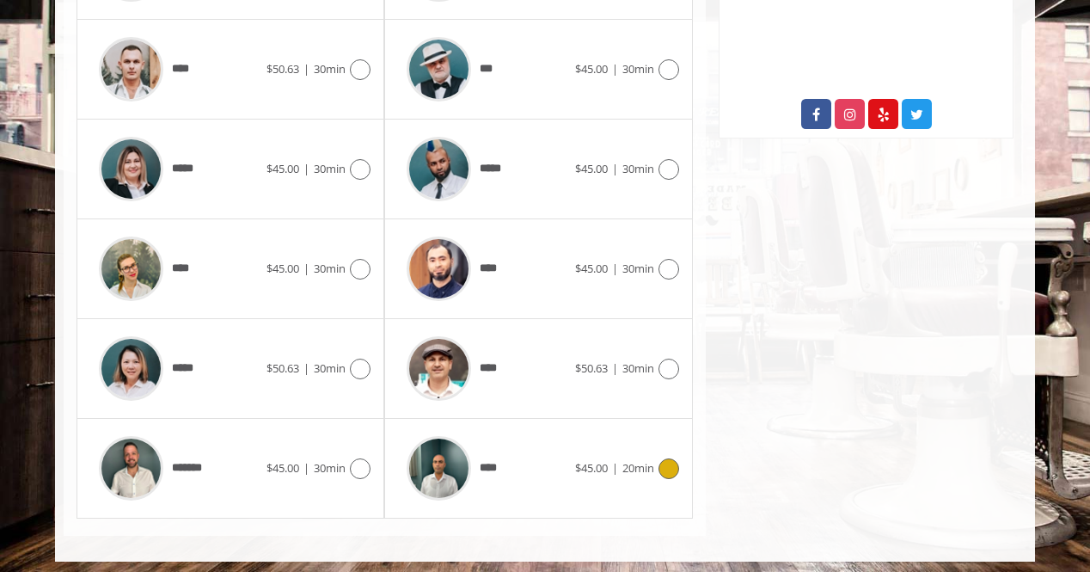
click at [660, 460] on icon at bounding box center [668, 468] width 21 height 21
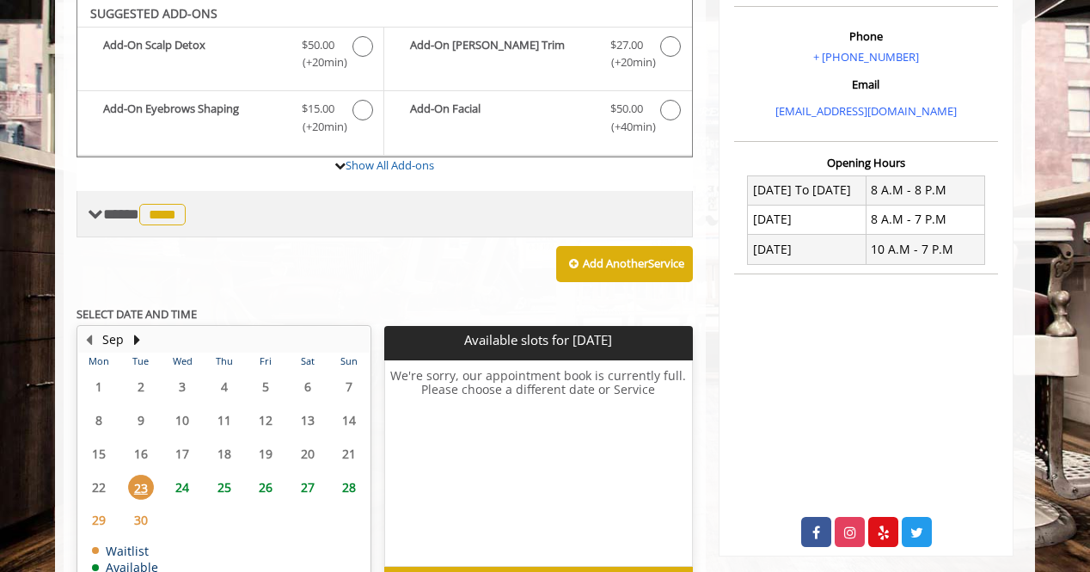
scroll to position [505, 0]
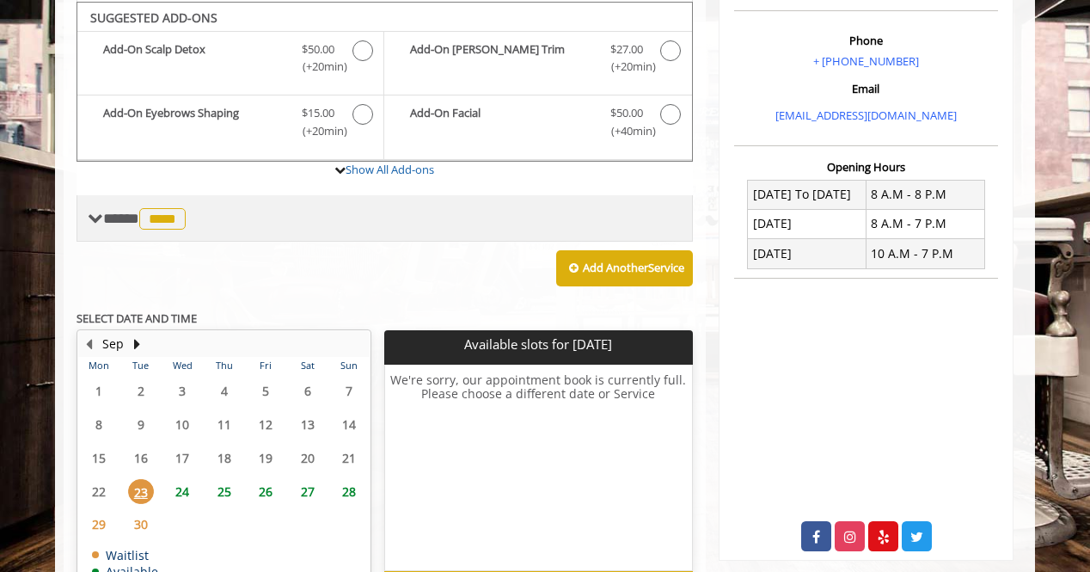
click at [120, 211] on span "**** **** ********" at bounding box center [146, 218] width 87 height 15
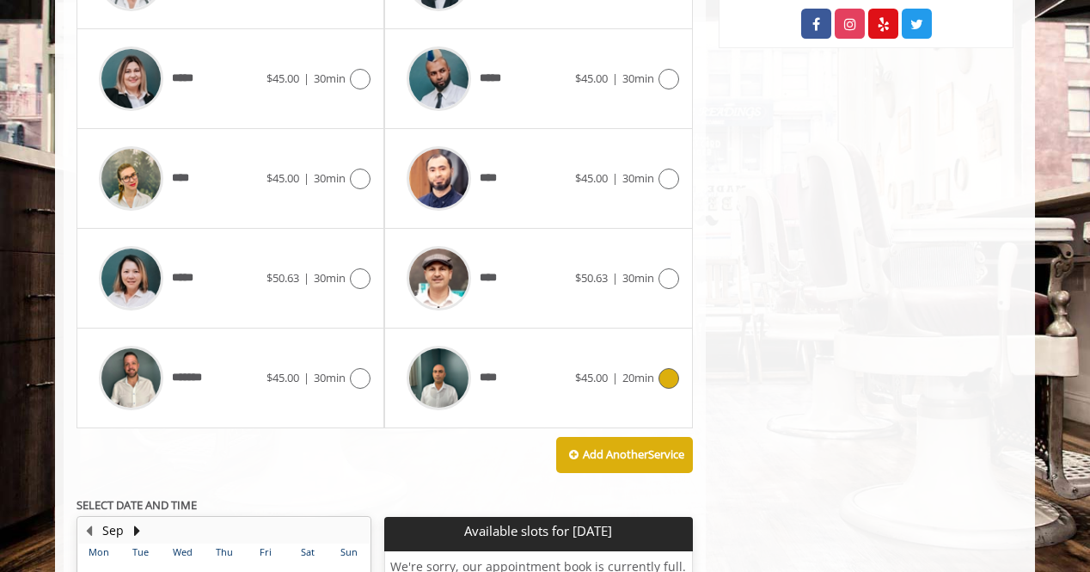
scroll to position [1016, 0]
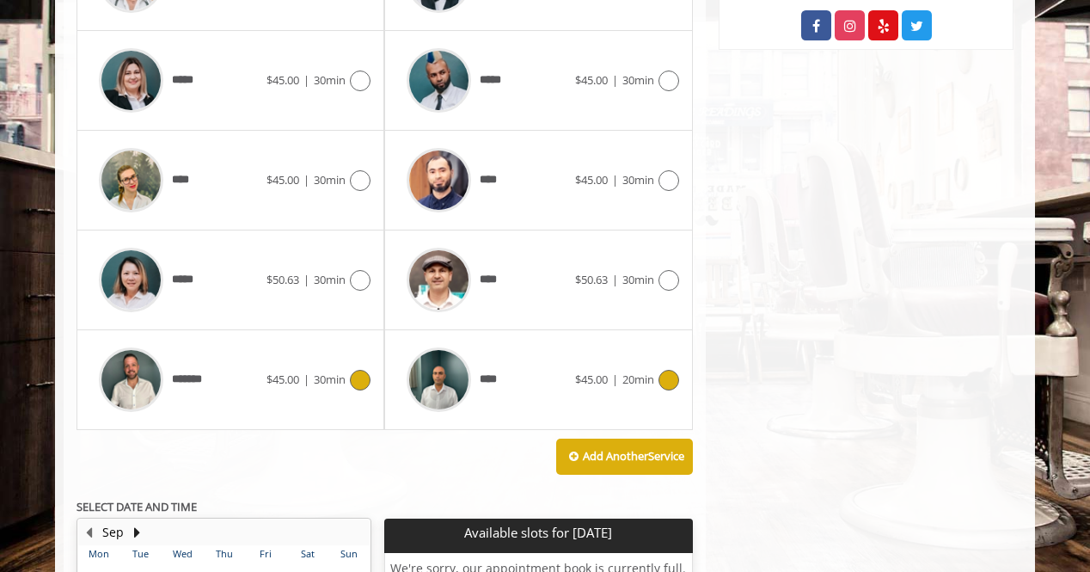
click at [334, 373] on span "30min" at bounding box center [330, 378] width 32 height 15
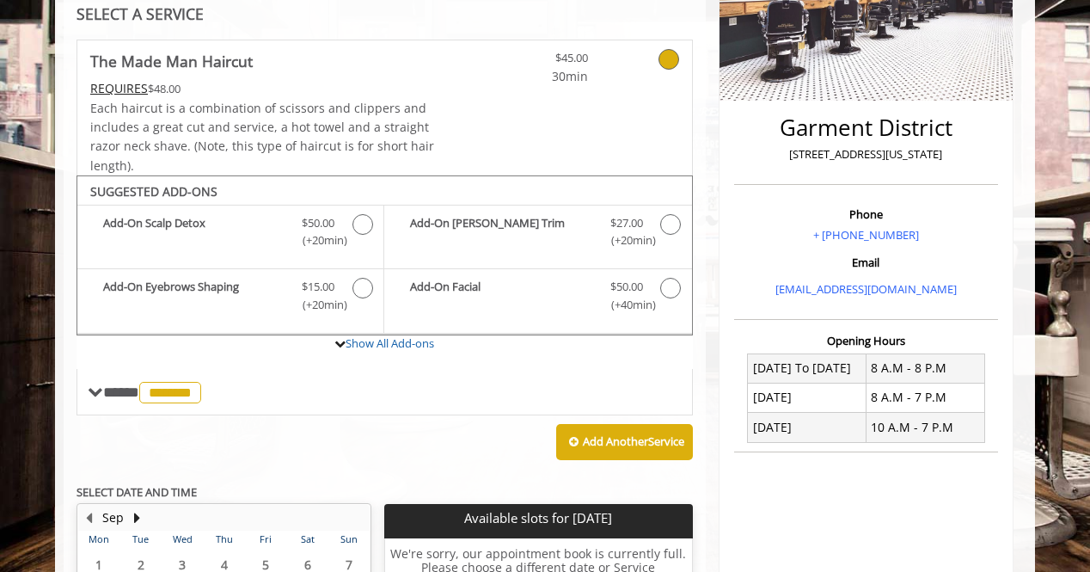
scroll to position [340, 0]
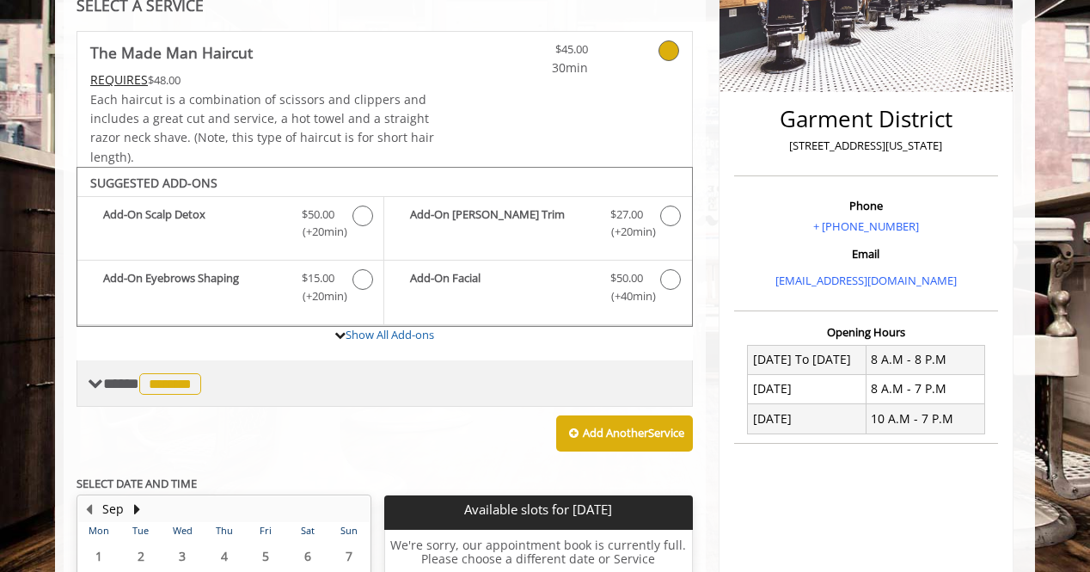
click at [117, 376] on span "**** ******* ********" at bounding box center [154, 383] width 102 height 15
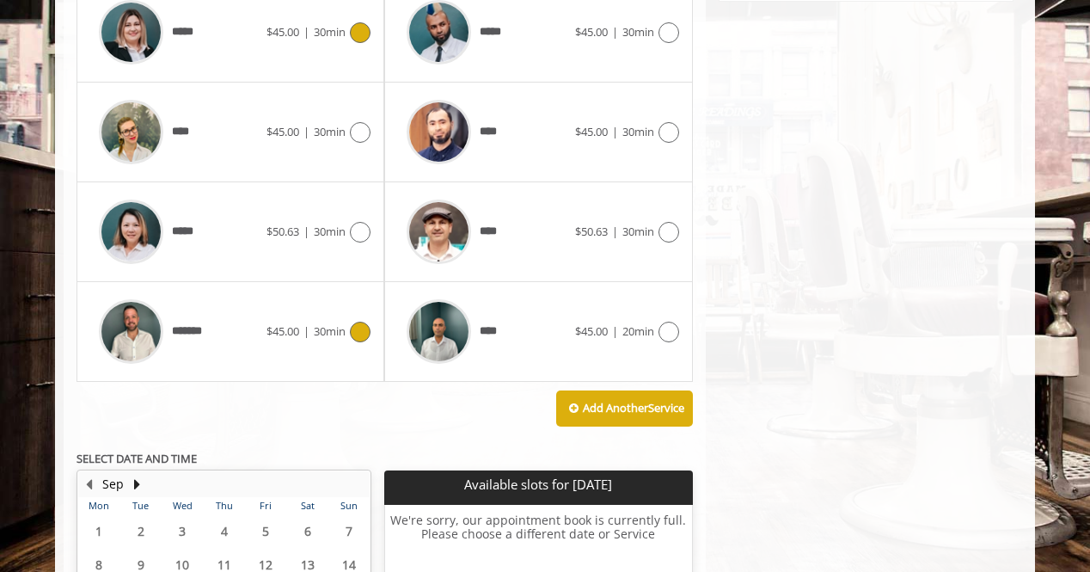
scroll to position [1069, 0]
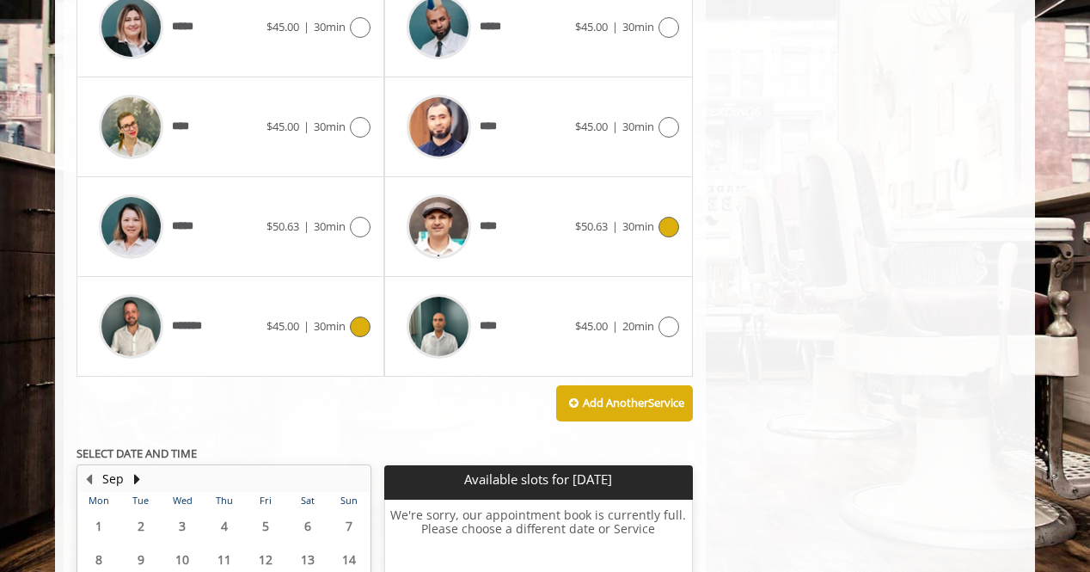
click at [499, 205] on span "****" at bounding box center [454, 227] width 112 height 82
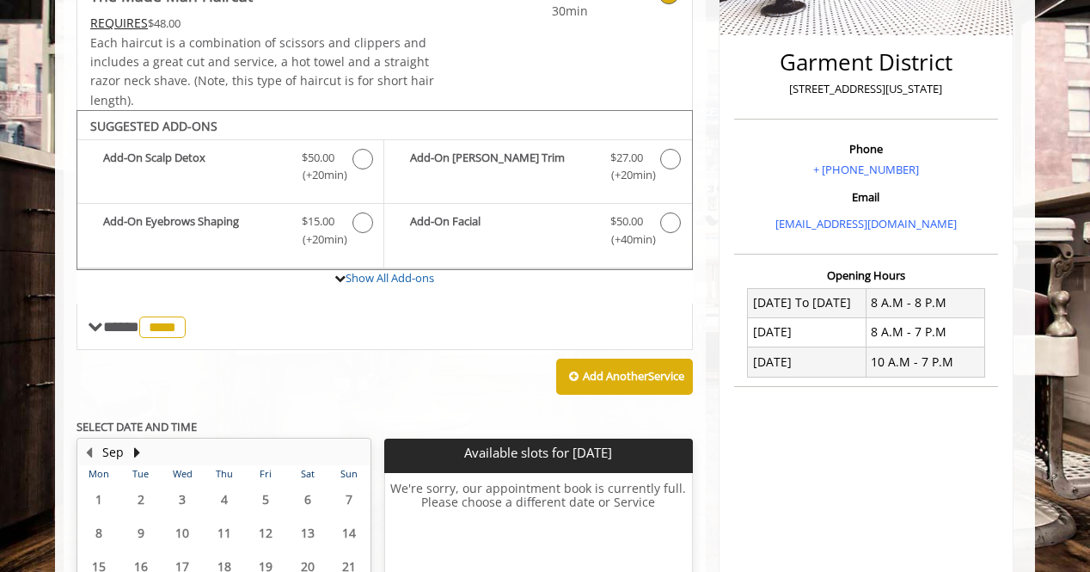
scroll to position [395, 0]
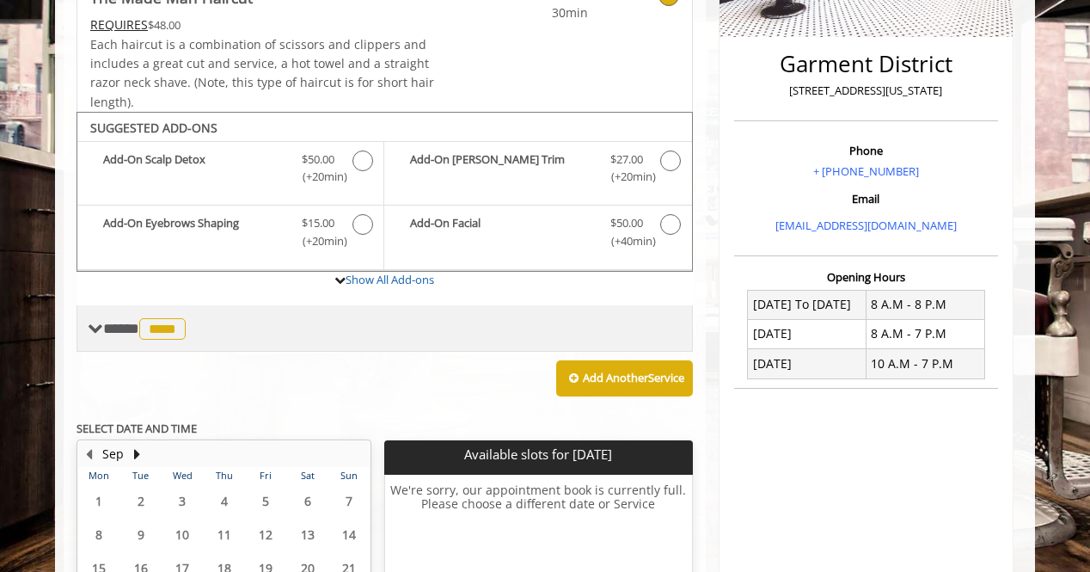
click at [115, 321] on span "**** **** ********" at bounding box center [146, 328] width 87 height 15
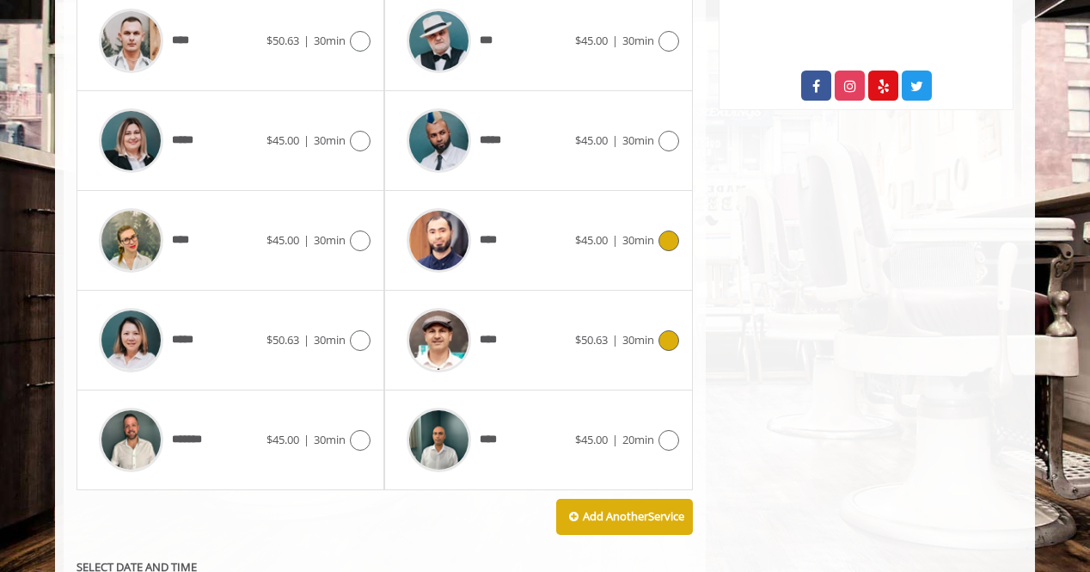
scroll to position [961, 0]
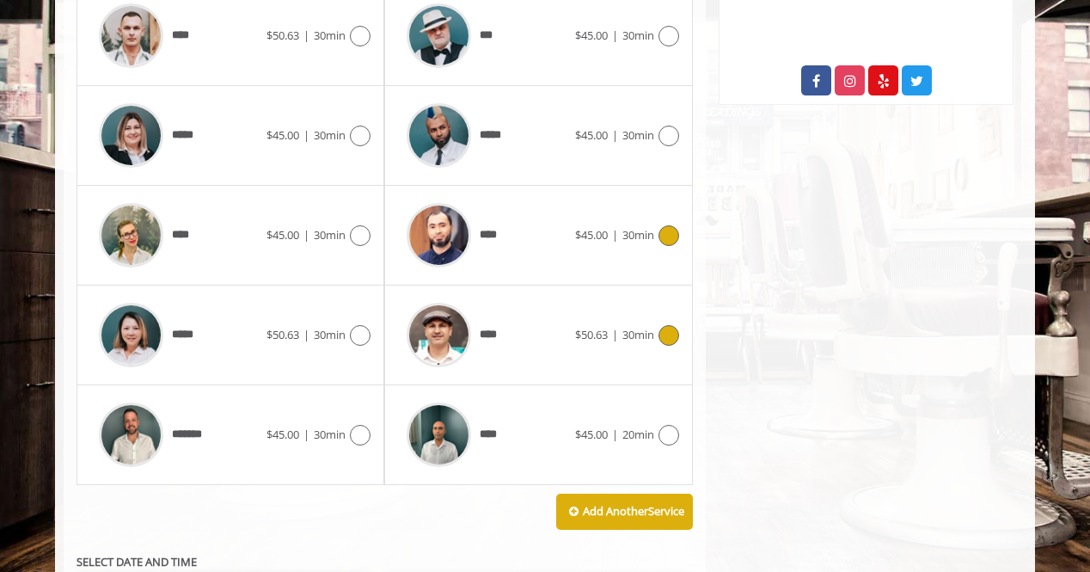
click at [543, 230] on div "****" at bounding box center [486, 235] width 176 height 82
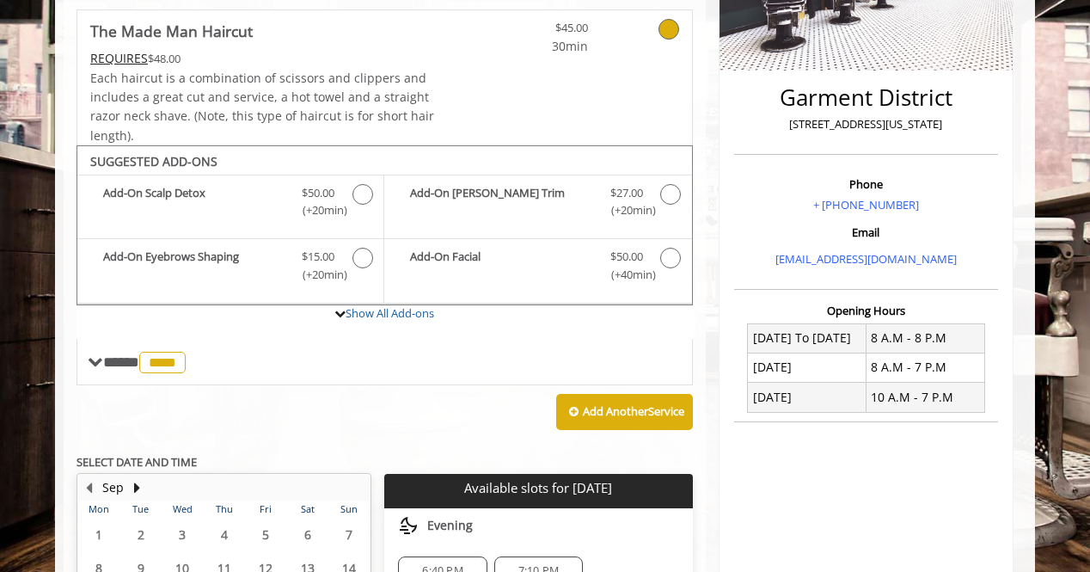
scroll to position [612, 0]
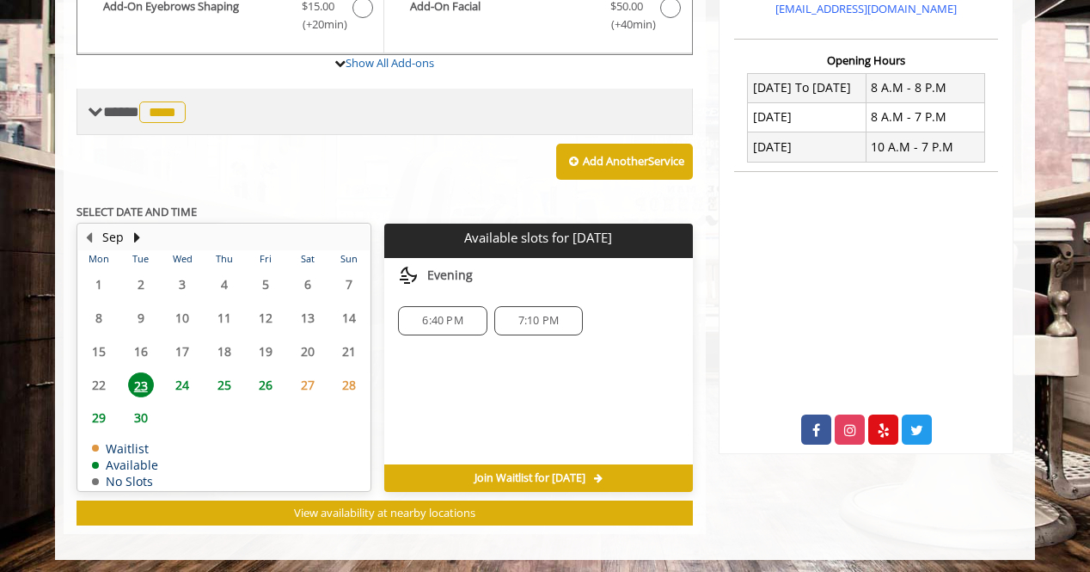
click at [113, 110] on span "**** **** ********" at bounding box center [146, 111] width 87 height 15
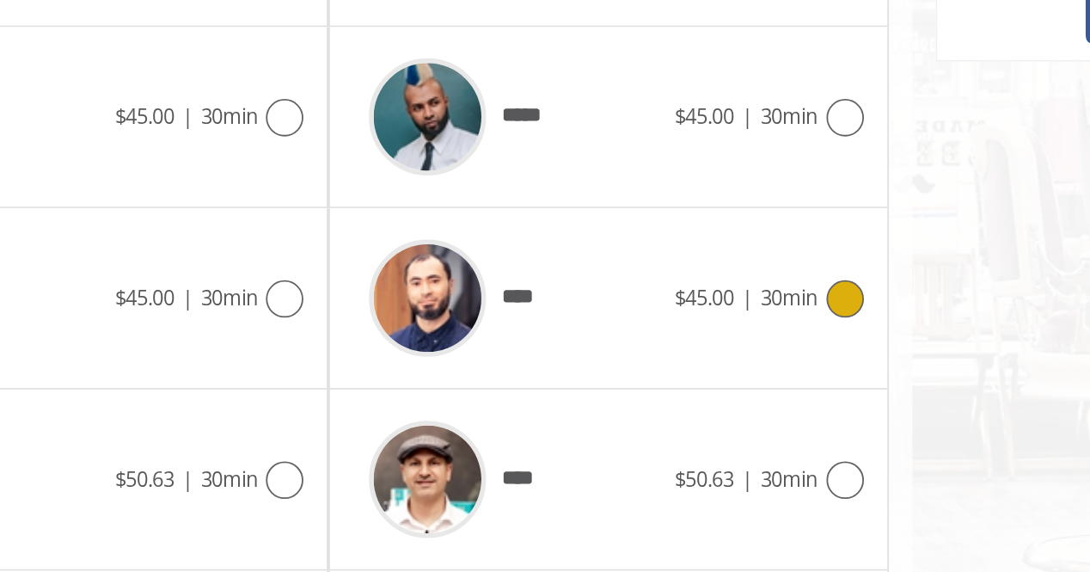
scroll to position [913, 0]
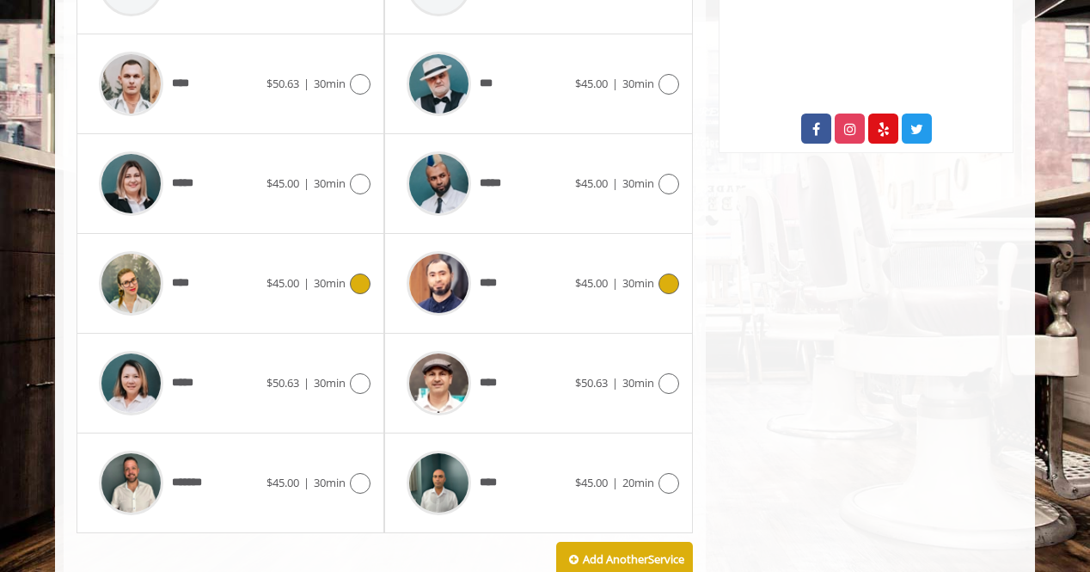
click at [349, 274] on div at bounding box center [358, 283] width 25 height 21
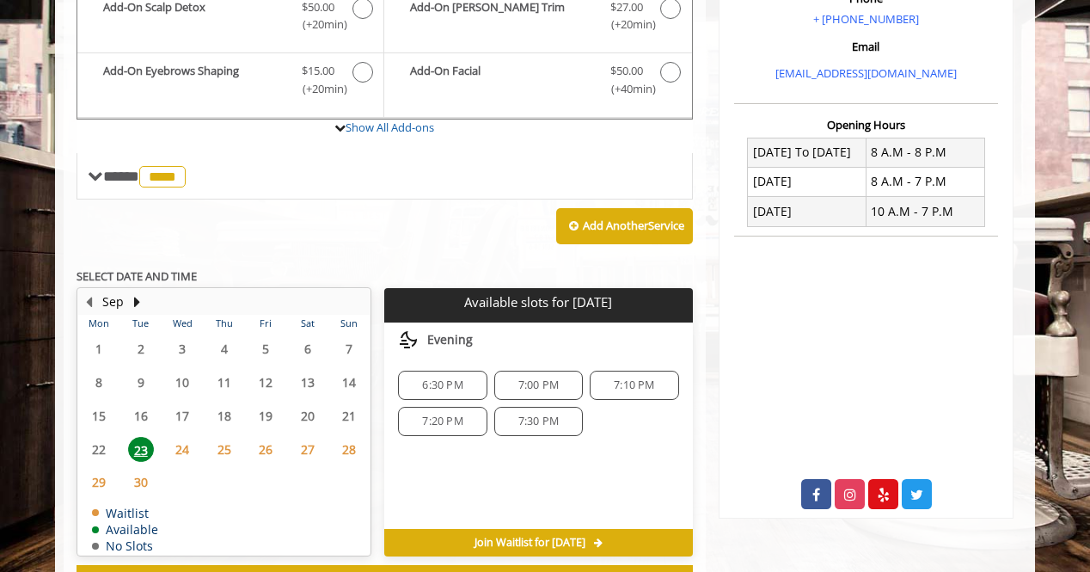
scroll to position [548, 0]
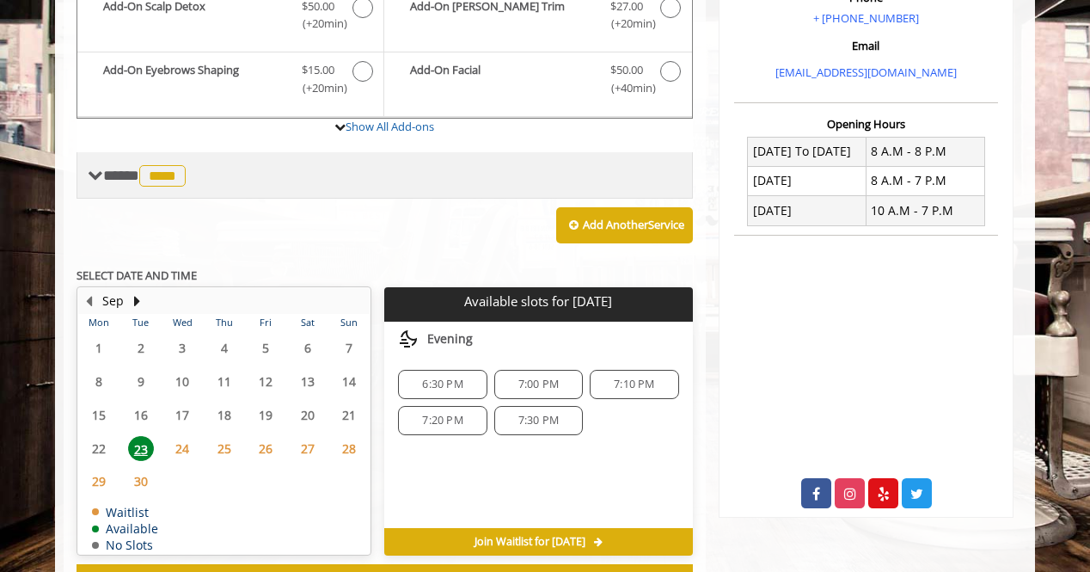
click at [184, 174] on span "****" at bounding box center [162, 175] width 46 height 21
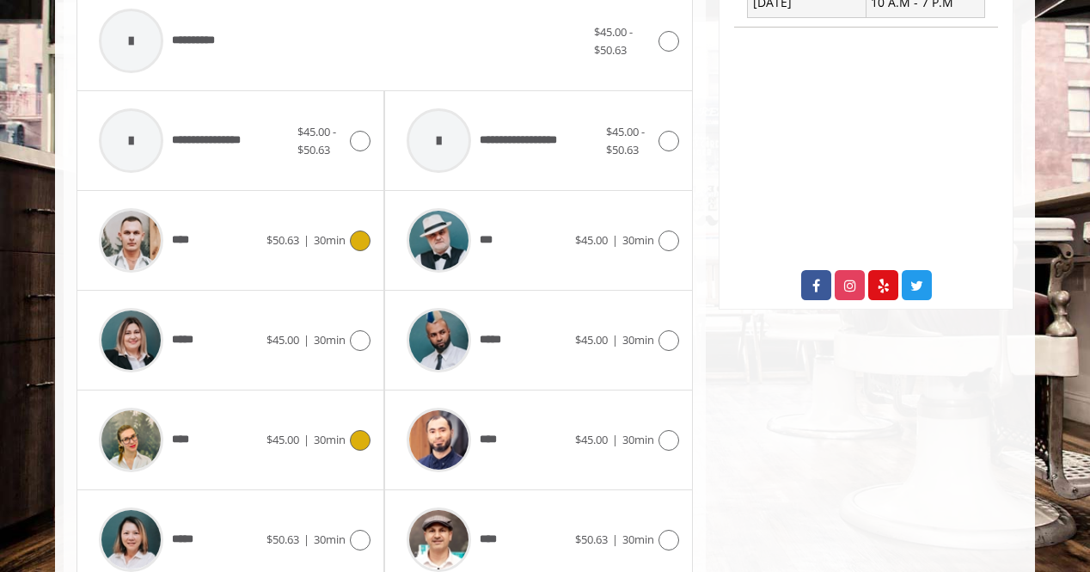
scroll to position [757, 0]
click at [550, 243] on div "***" at bounding box center [486, 240] width 176 height 82
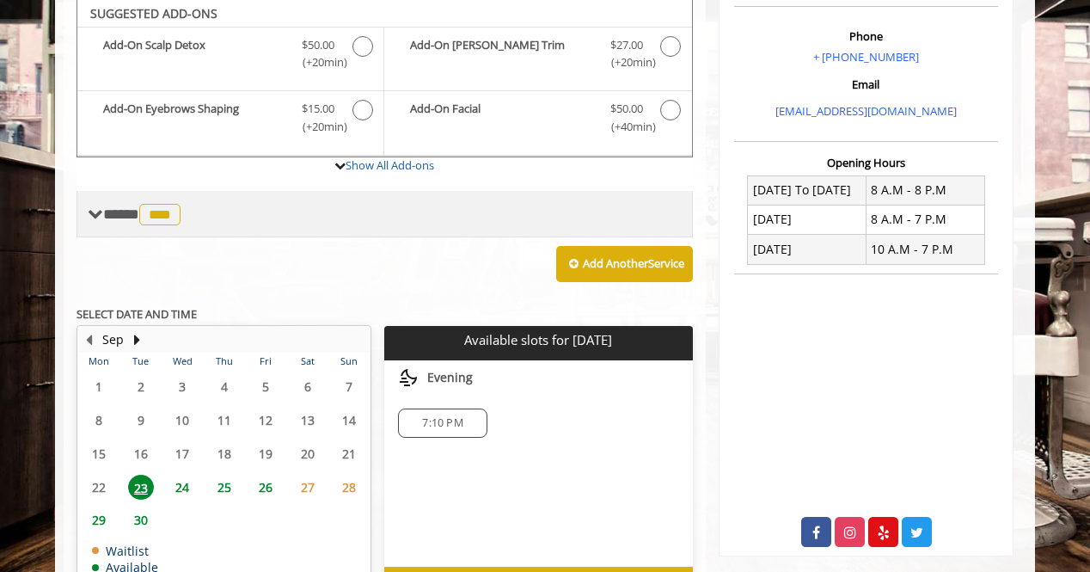
scroll to position [505, 0]
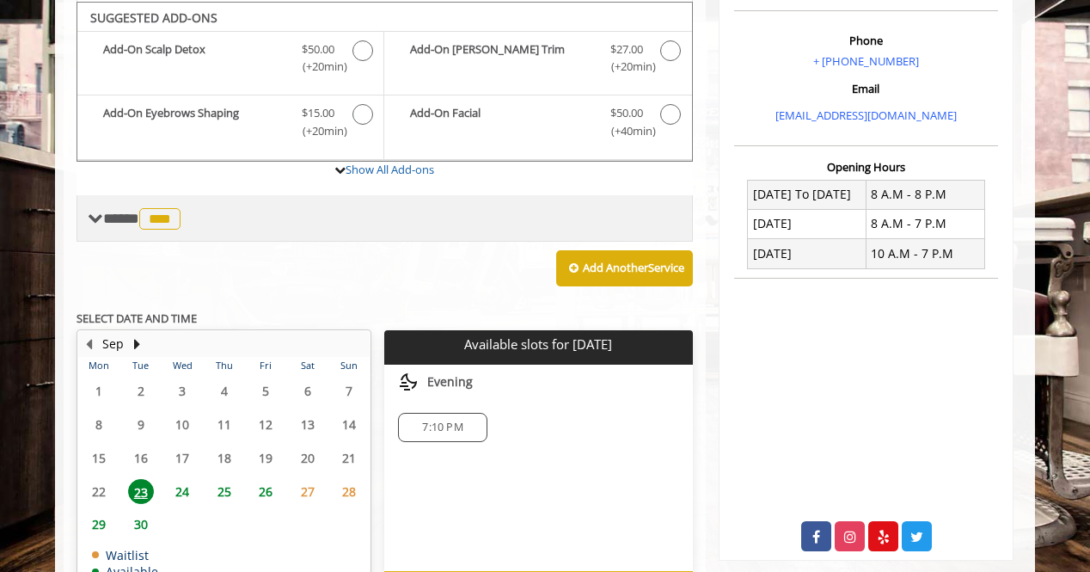
click at [101, 205] on div "**** *** ********" at bounding box center [136, 217] width 97 height 25
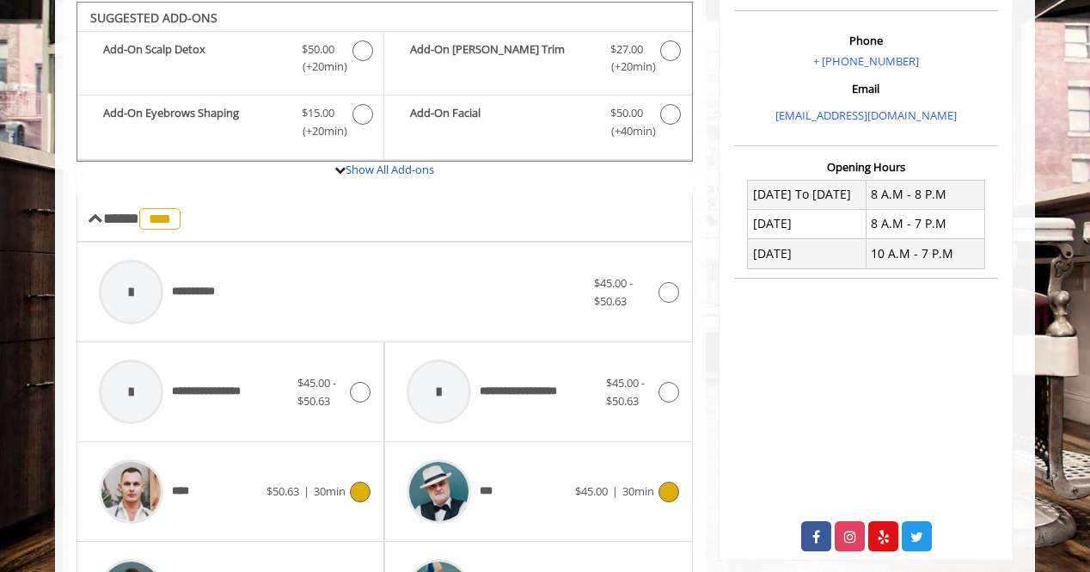
click at [163, 468] on div at bounding box center [131, 491] width 82 height 82
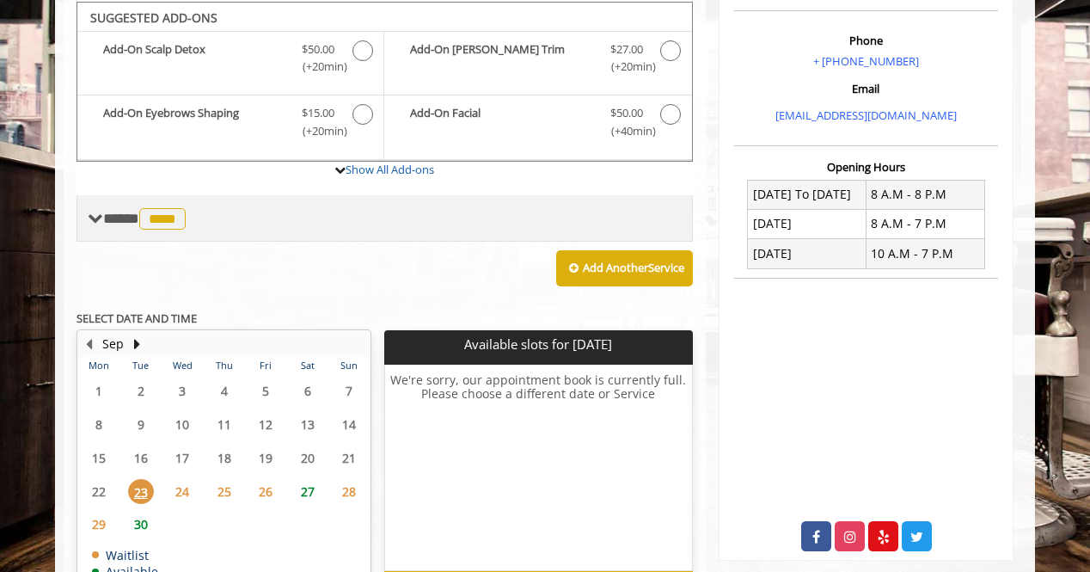
click at [138, 211] on span "**** **** ********" at bounding box center [146, 218] width 87 height 15
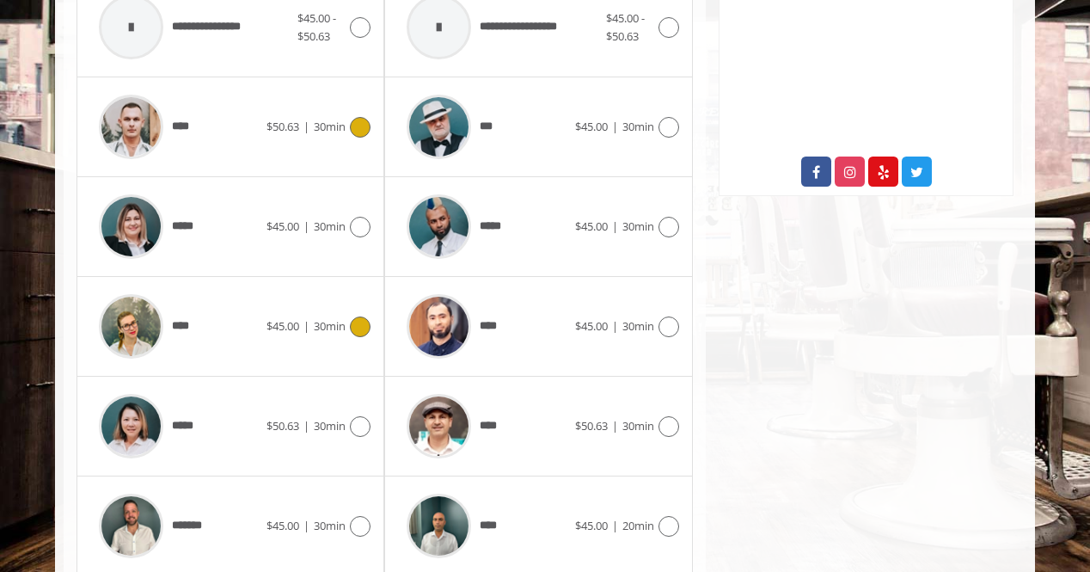
scroll to position [869, 0]
click at [290, 319] on span "$45.00" at bounding box center [282, 326] width 33 height 15
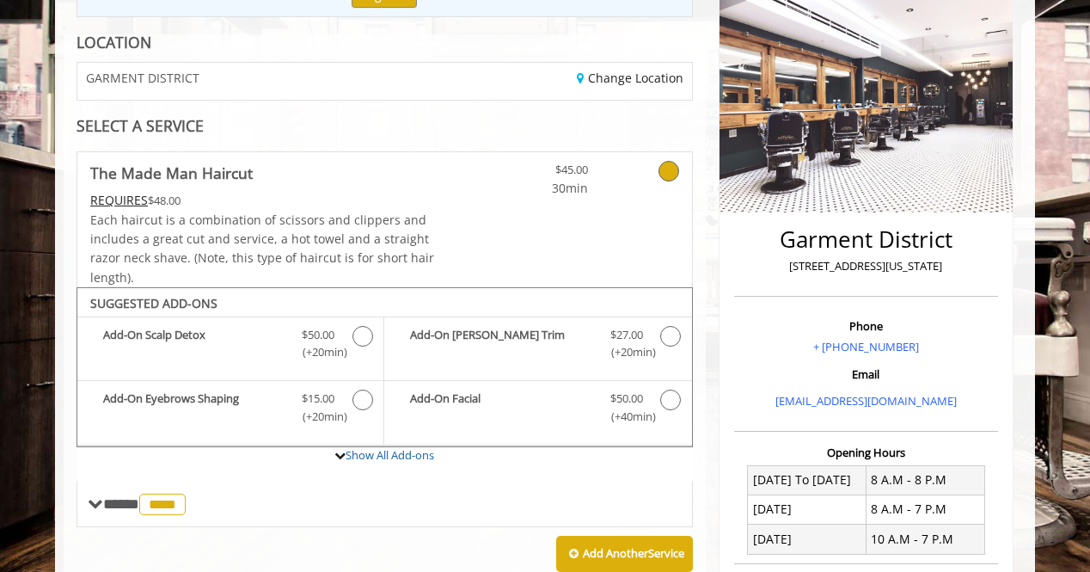
scroll to position [612, 0]
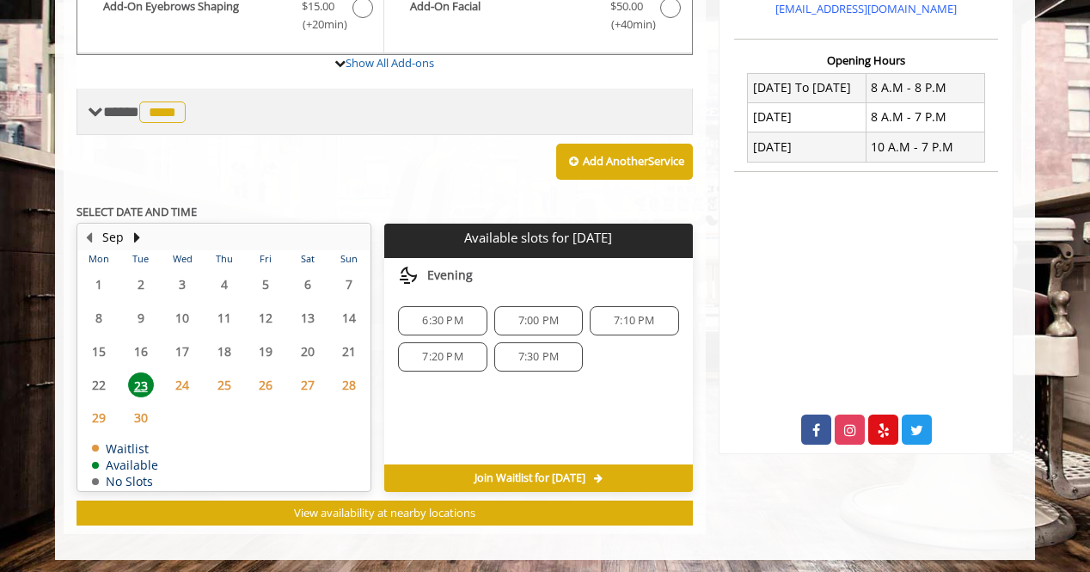
click at [101, 104] on span at bounding box center [95, 111] width 15 height 15
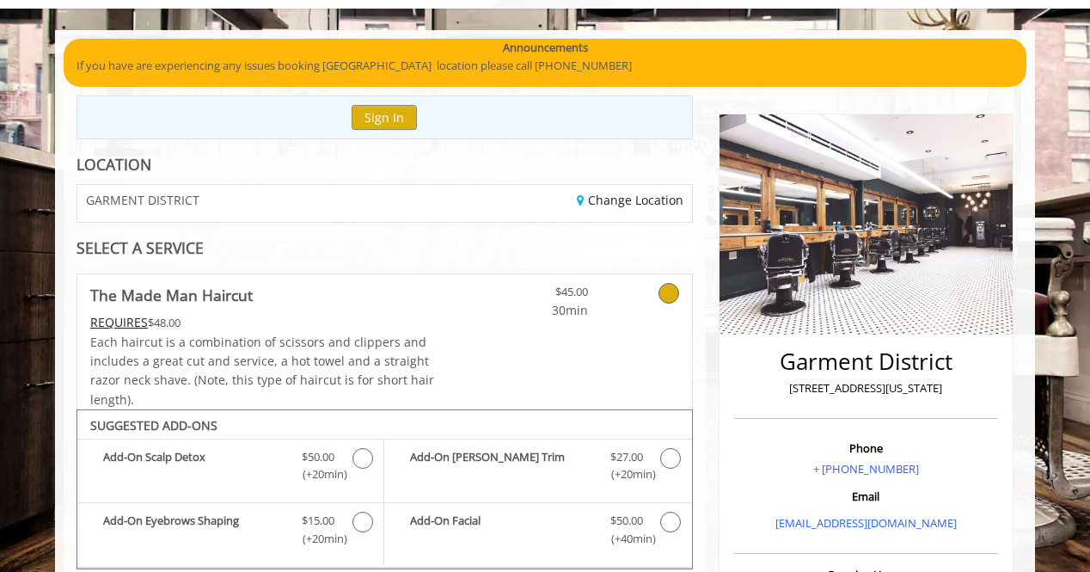
scroll to position [0, 0]
